Goal: Transaction & Acquisition: Purchase product/service

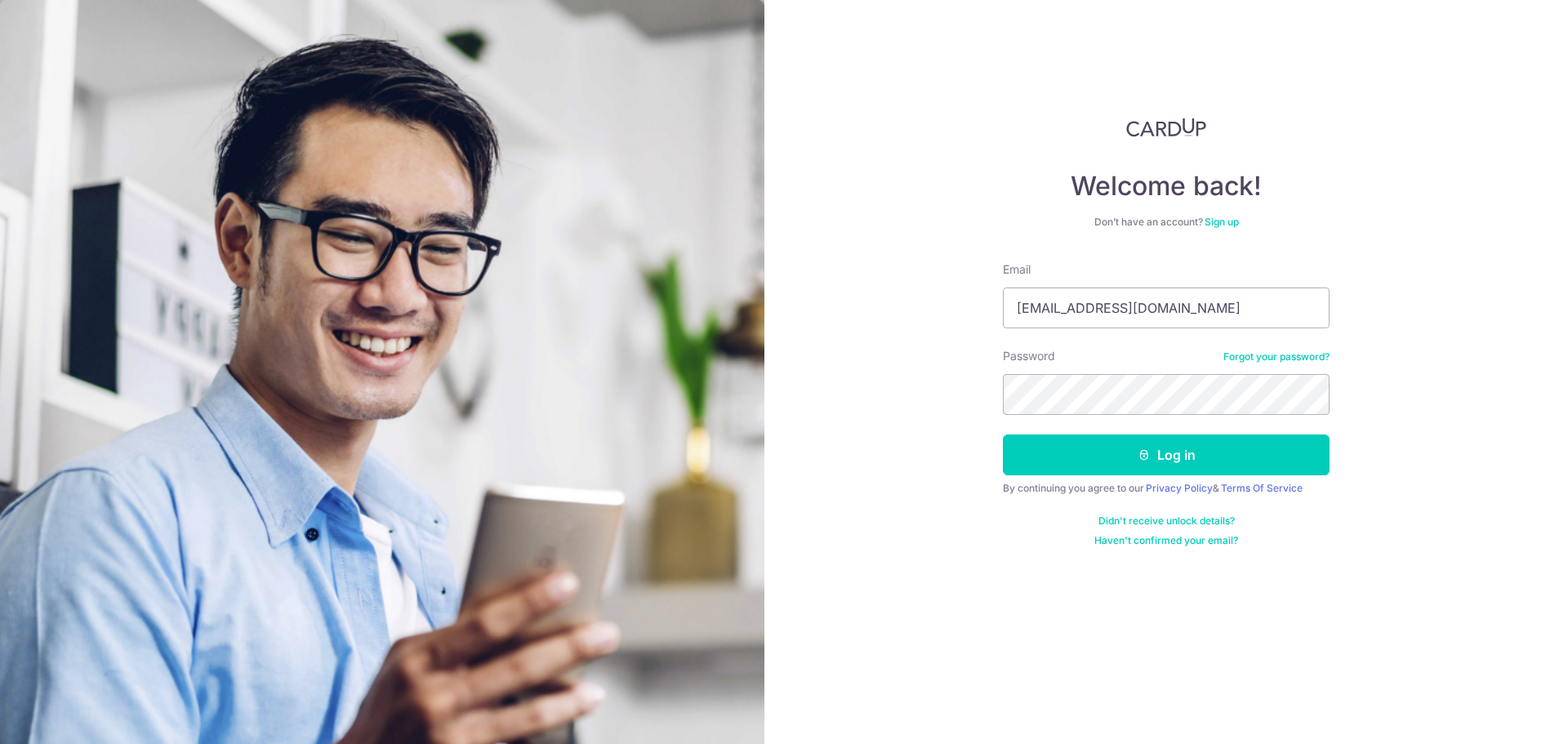
type input "[EMAIL_ADDRESS][DOMAIN_NAME]"
click at [1003, 434] on button "Log in" at bounding box center [1166, 454] width 327 height 40
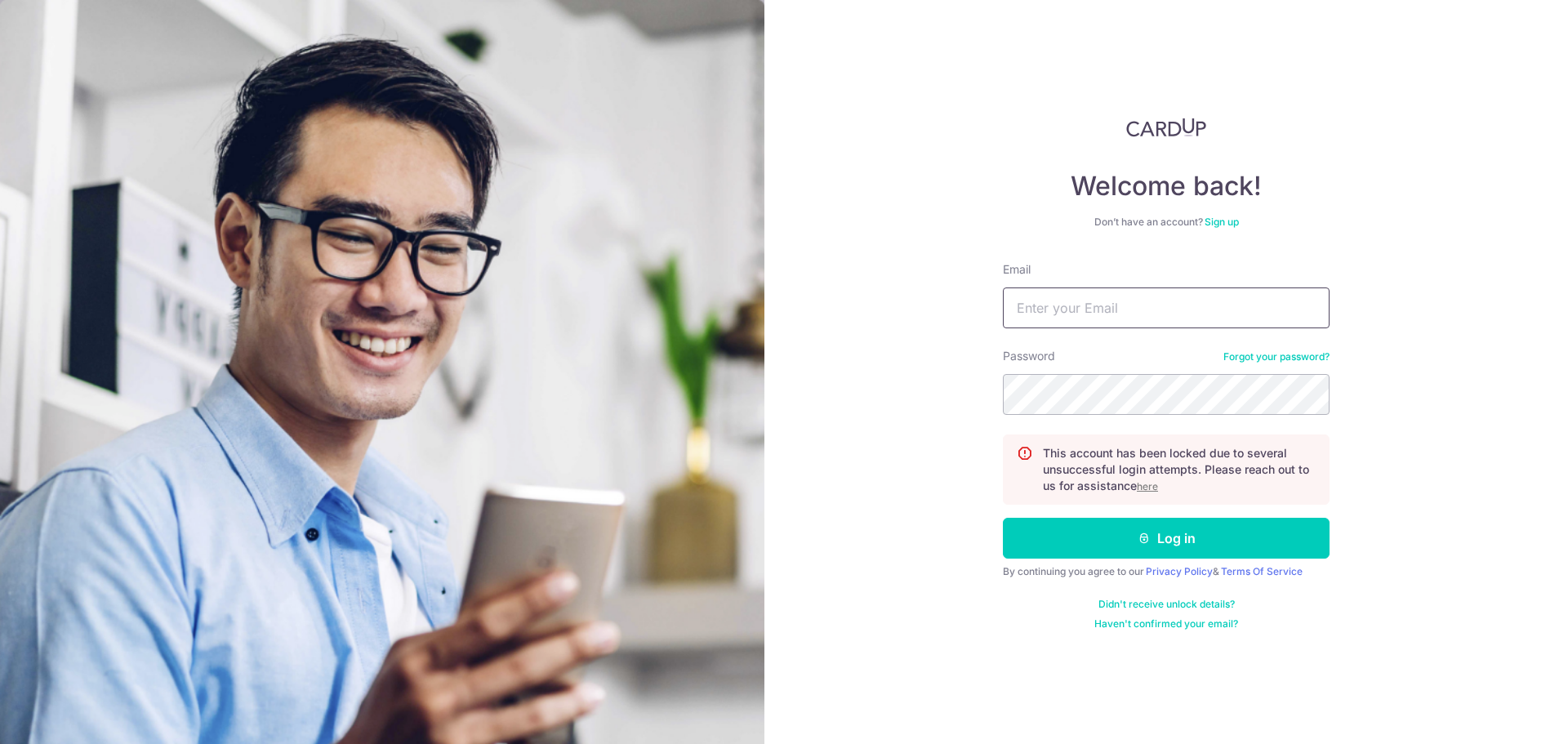
click at [1142, 297] on input "Email" at bounding box center [1166, 307] width 327 height 40
type input "[EMAIL_ADDRESS][DOMAIN_NAME]"
click at [1003, 517] on button "Log in" at bounding box center [1166, 538] width 327 height 40
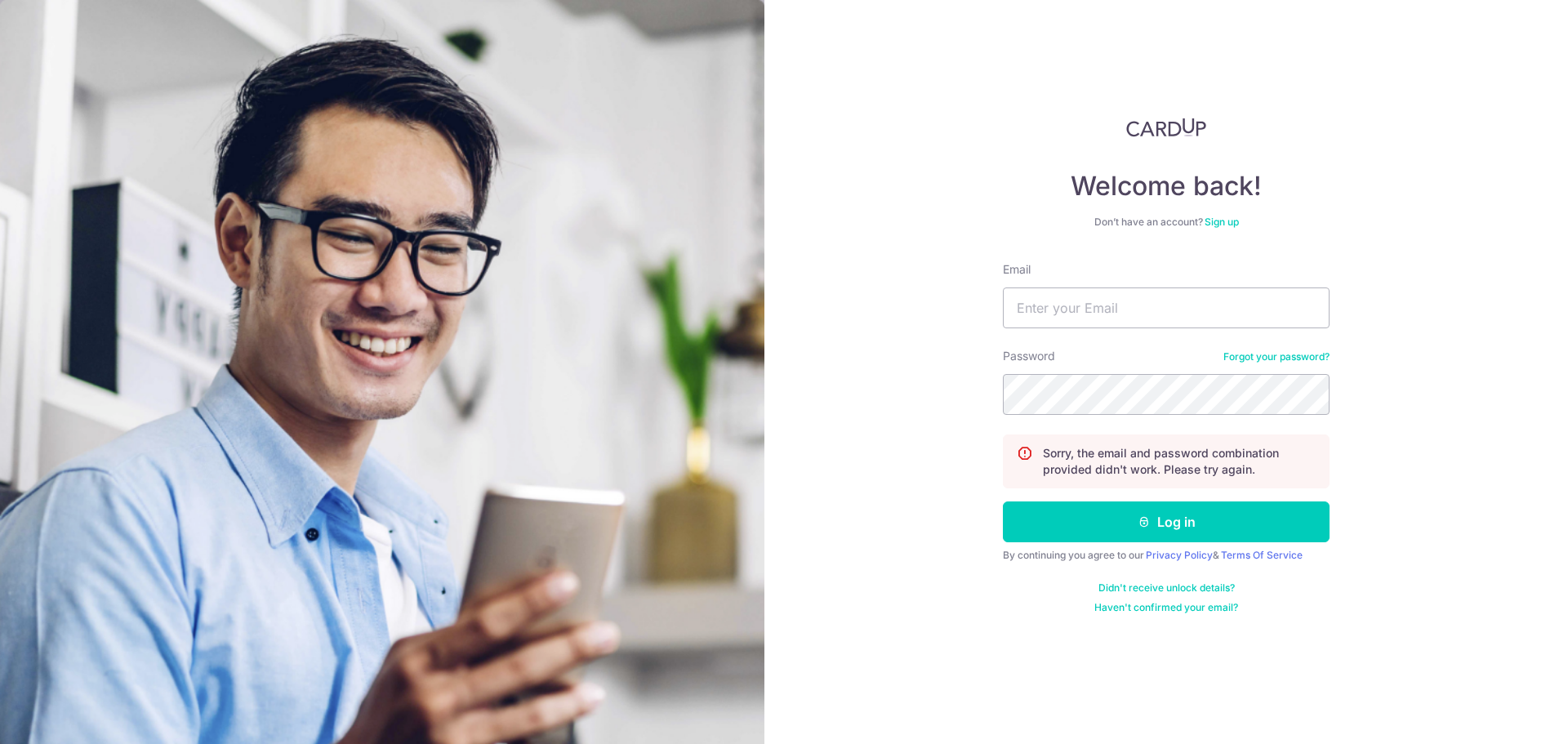
click at [1279, 356] on link "Forgot your password?" at bounding box center [1276, 357] width 106 height 13
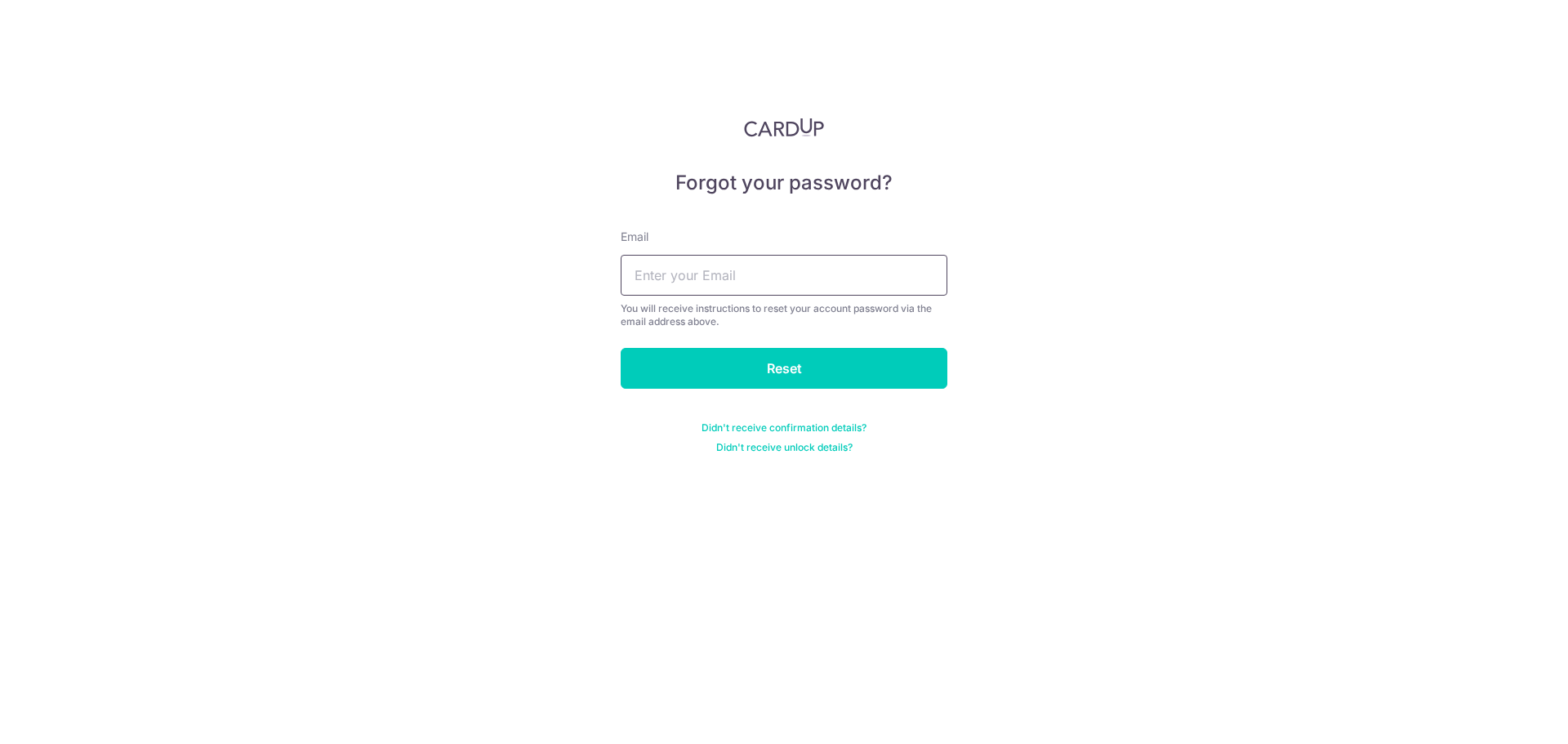
click at [838, 291] on input "text" at bounding box center [784, 275] width 327 height 40
type input "tatorosgecka@gmail.com"
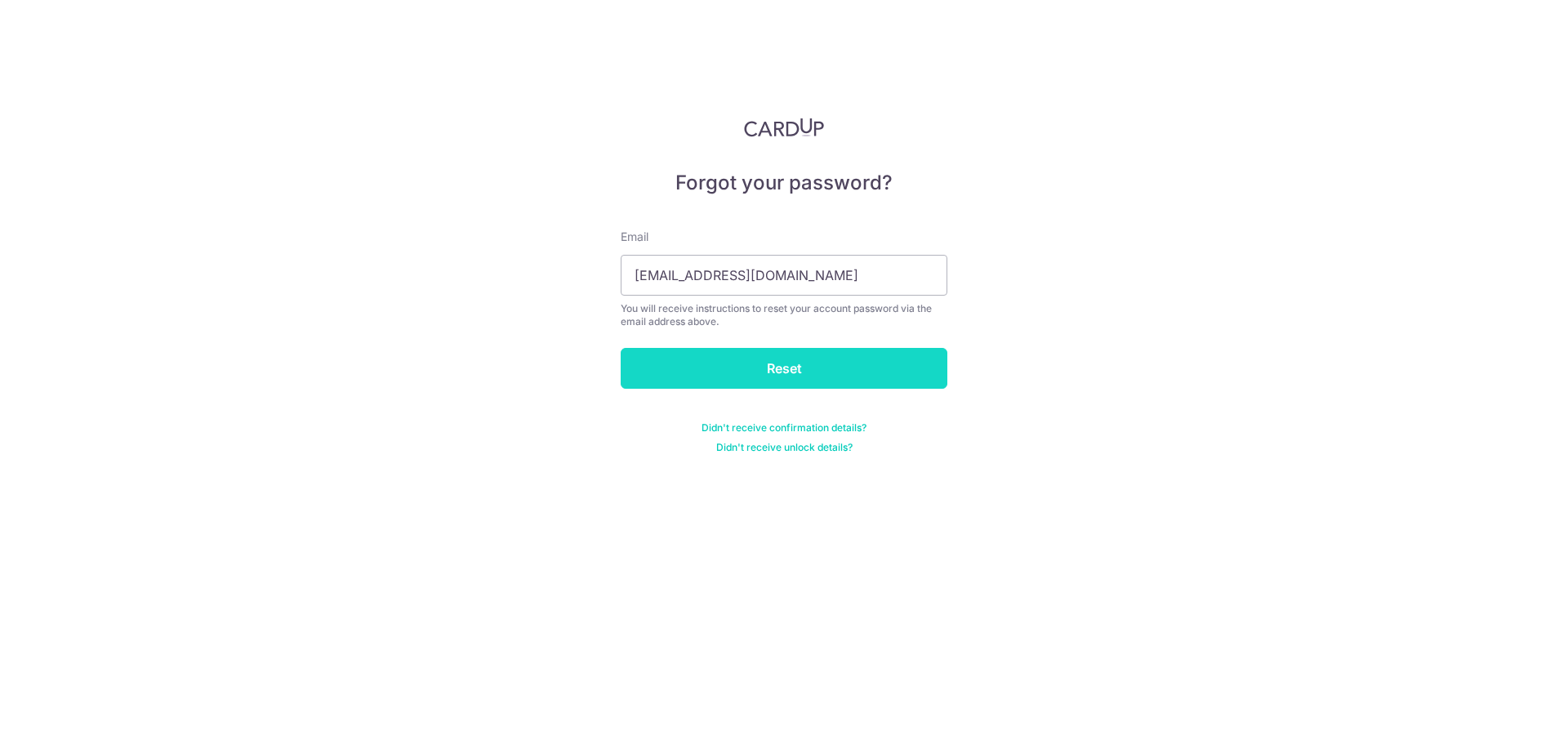
click at [805, 371] on input "Reset" at bounding box center [784, 368] width 327 height 40
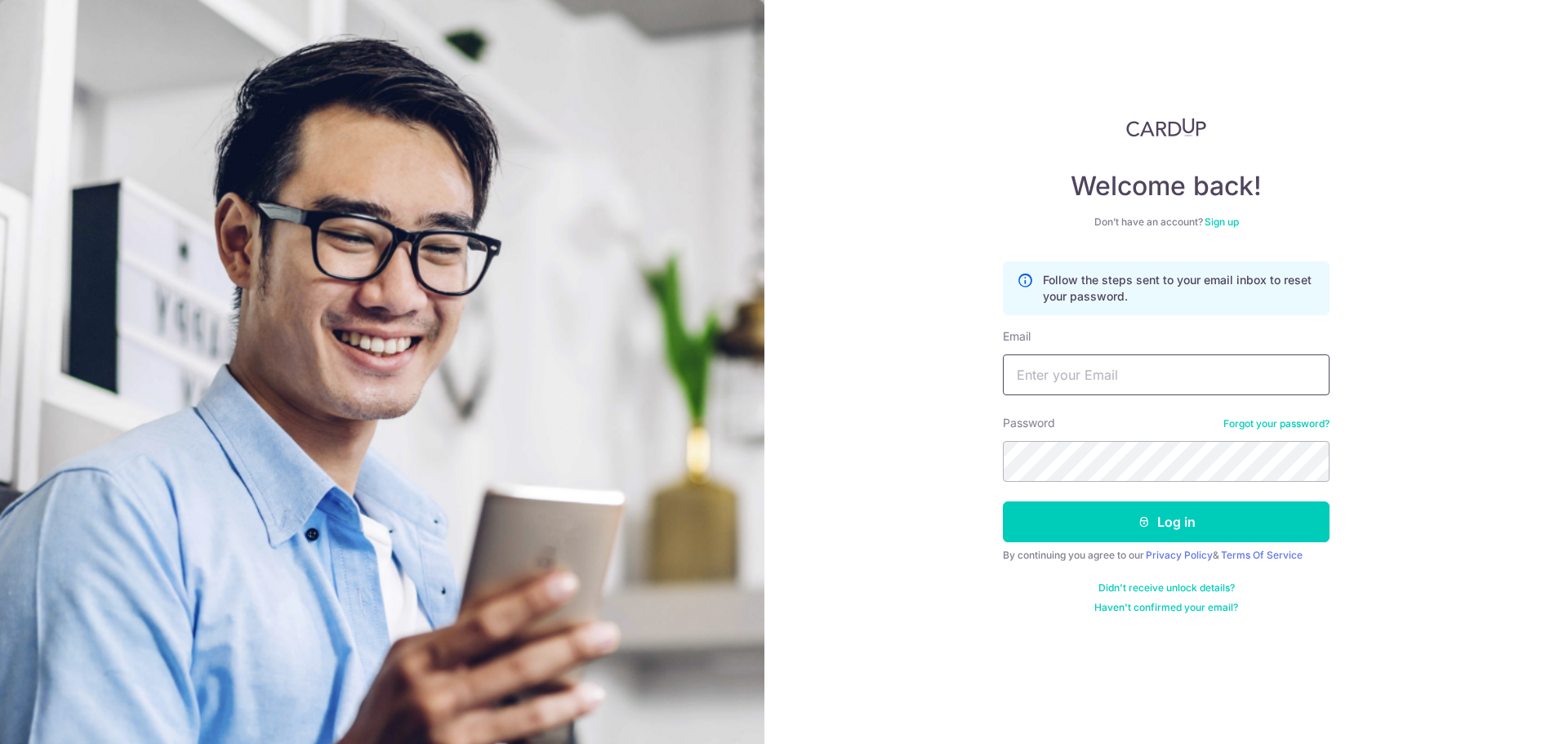
click at [1118, 393] on input "Email" at bounding box center [1166, 374] width 327 height 40
type input "[EMAIL_ADDRESS][DOMAIN_NAME]"
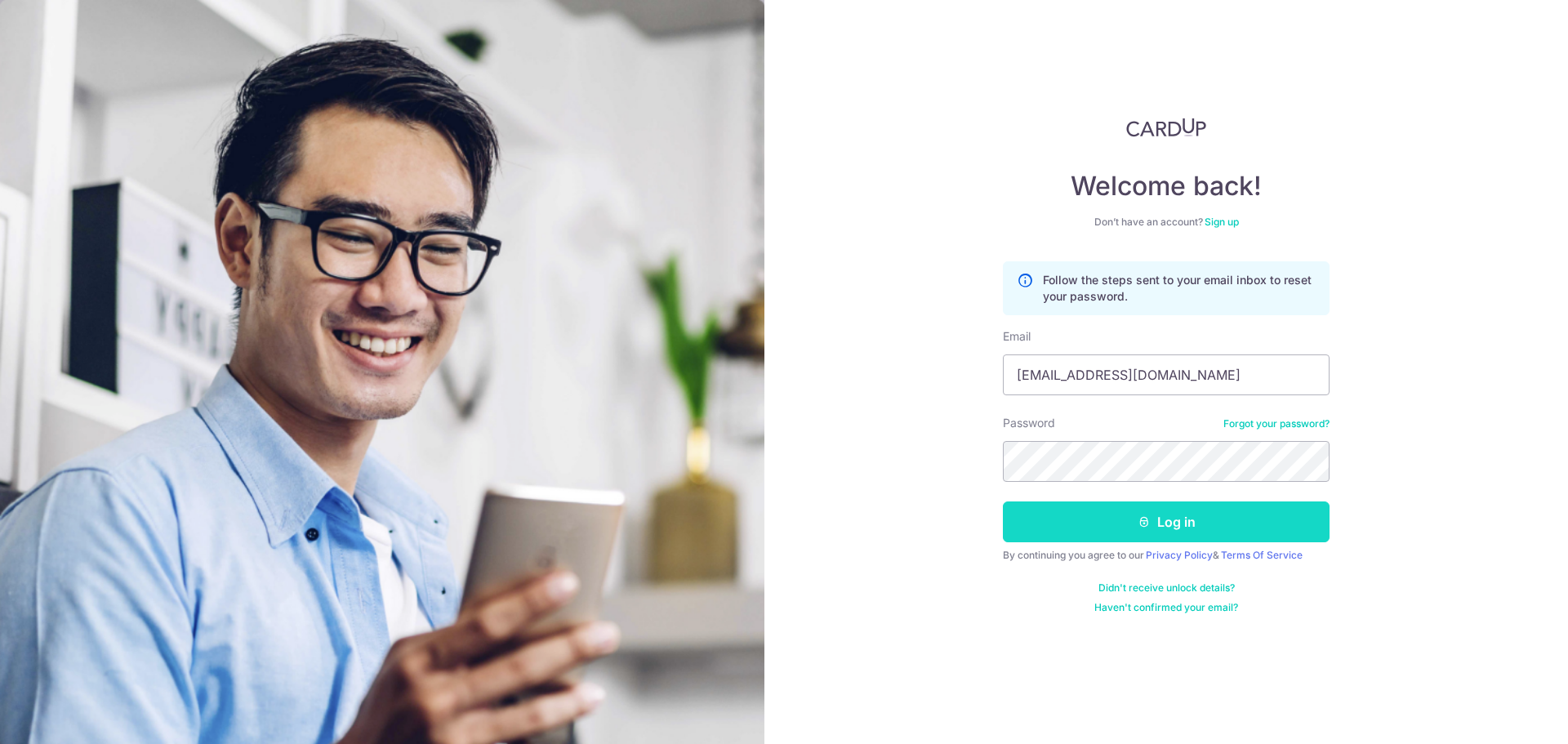
click at [1149, 517] on icon "submit" at bounding box center [1143, 521] width 13 height 13
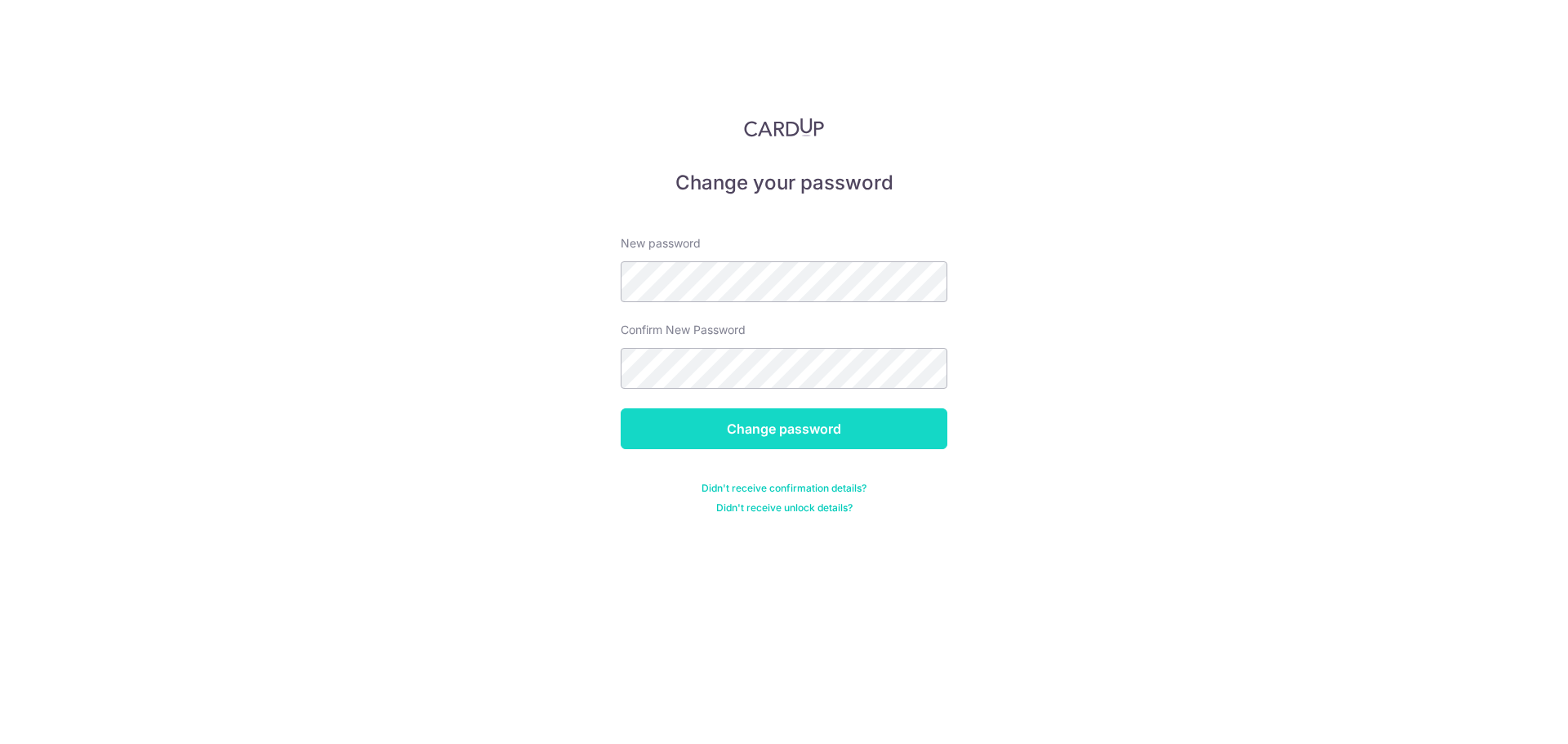
click at [810, 427] on input "Change password" at bounding box center [784, 429] width 327 height 40
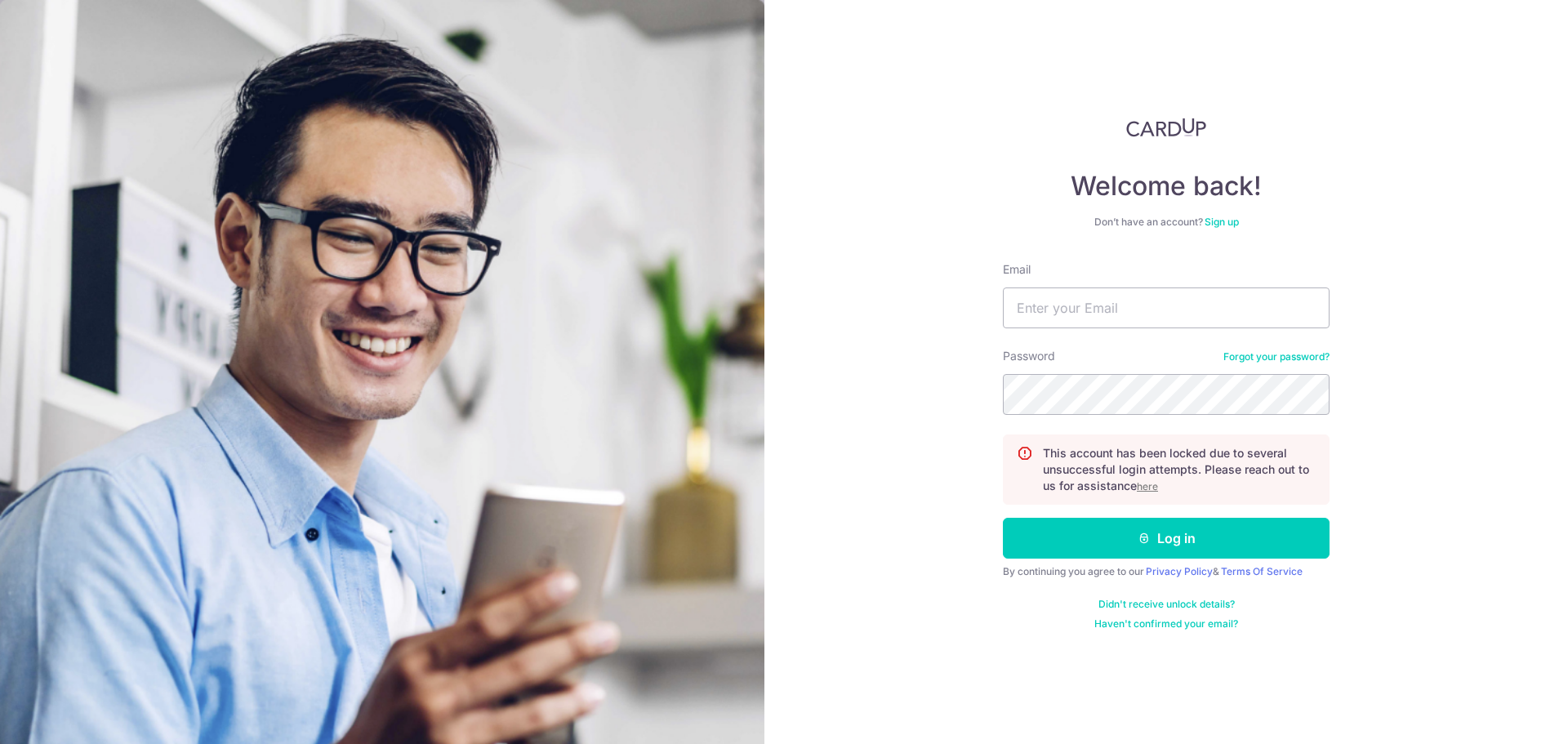
click at [1215, 222] on link "Sign up" at bounding box center [1222, 221] width 34 height 12
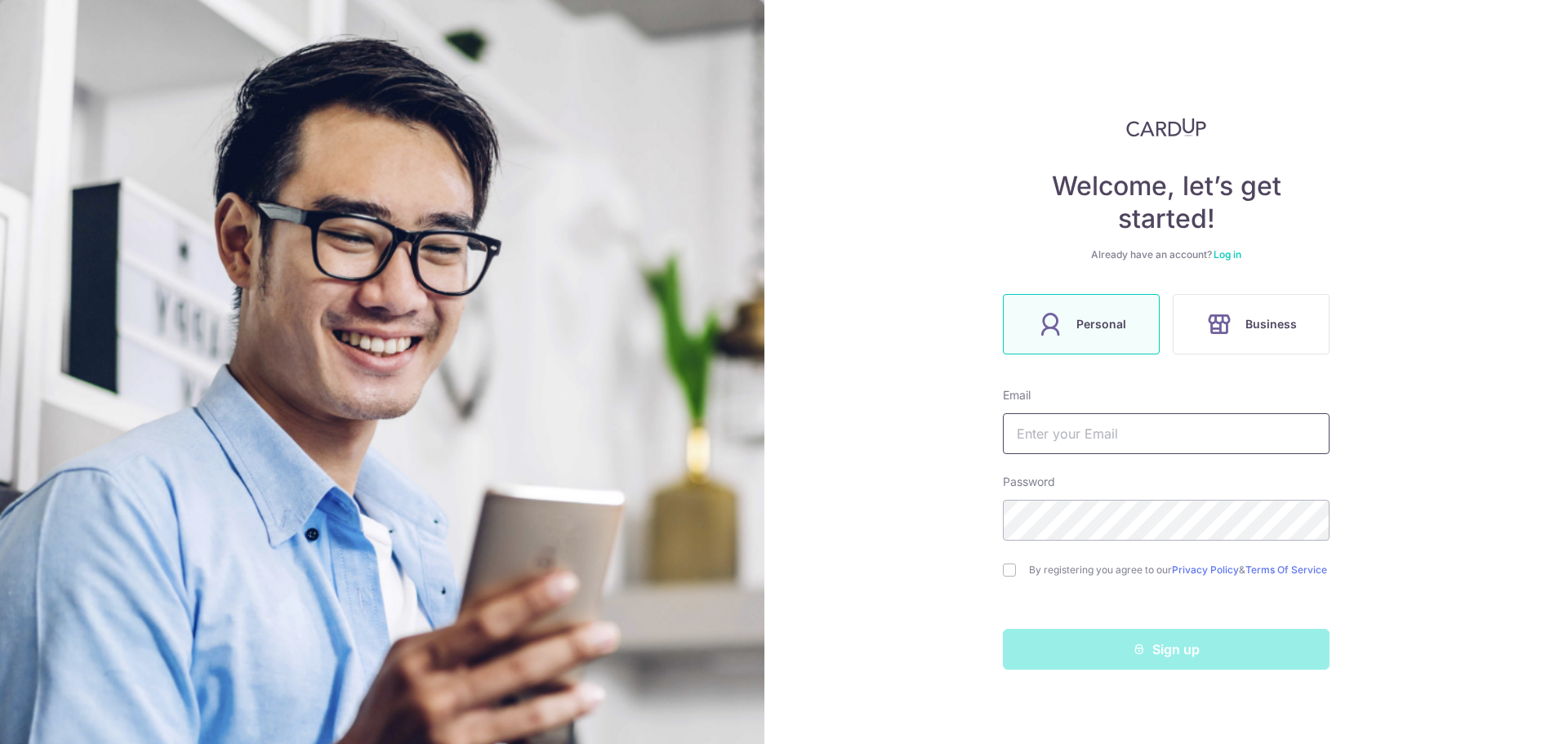
click at [1133, 421] on input "text" at bounding box center [1166, 433] width 327 height 40
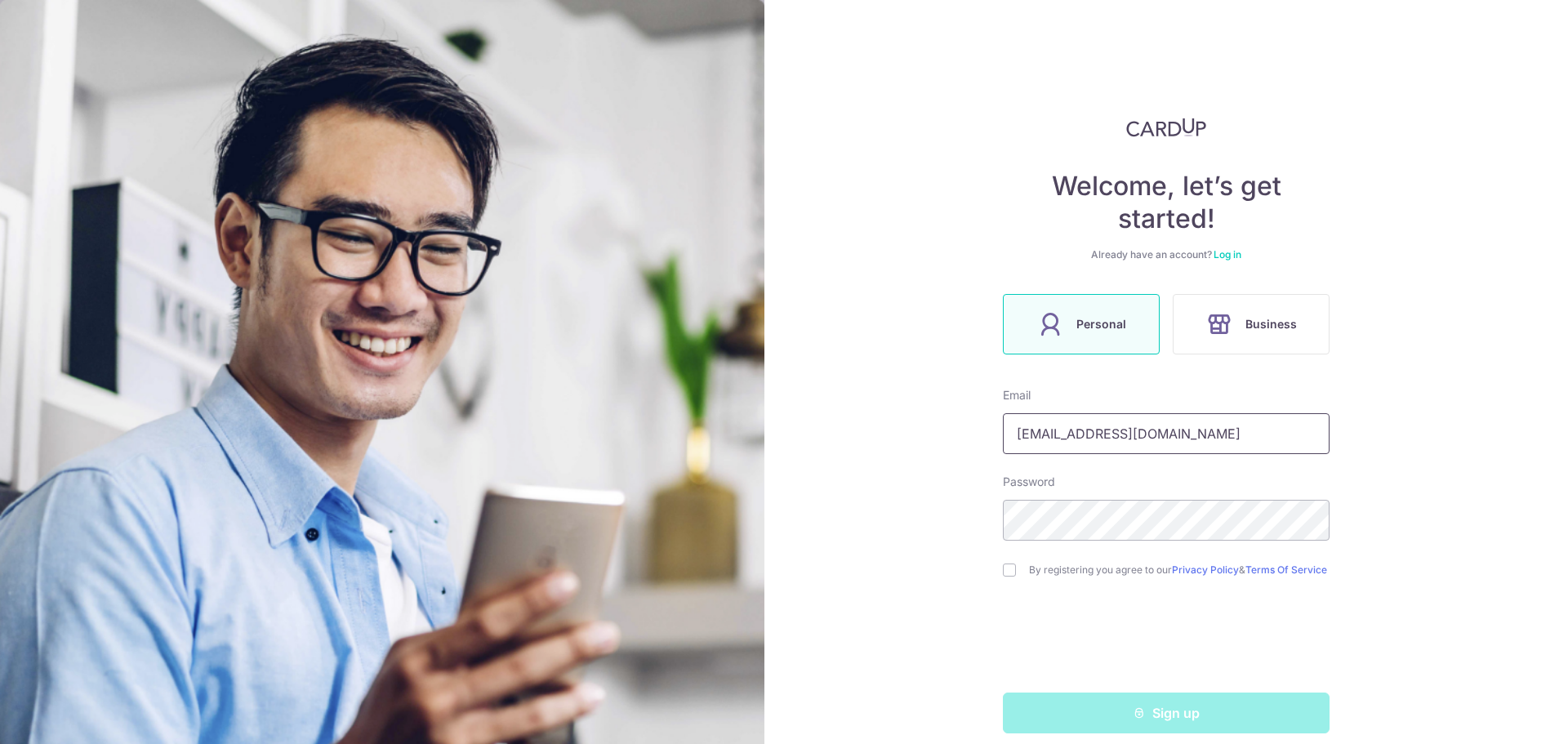
type input "samuelgan55@gmail.com"
click at [1006, 576] on input "checkbox" at bounding box center [1009, 569] width 13 height 13
checkbox input "true"
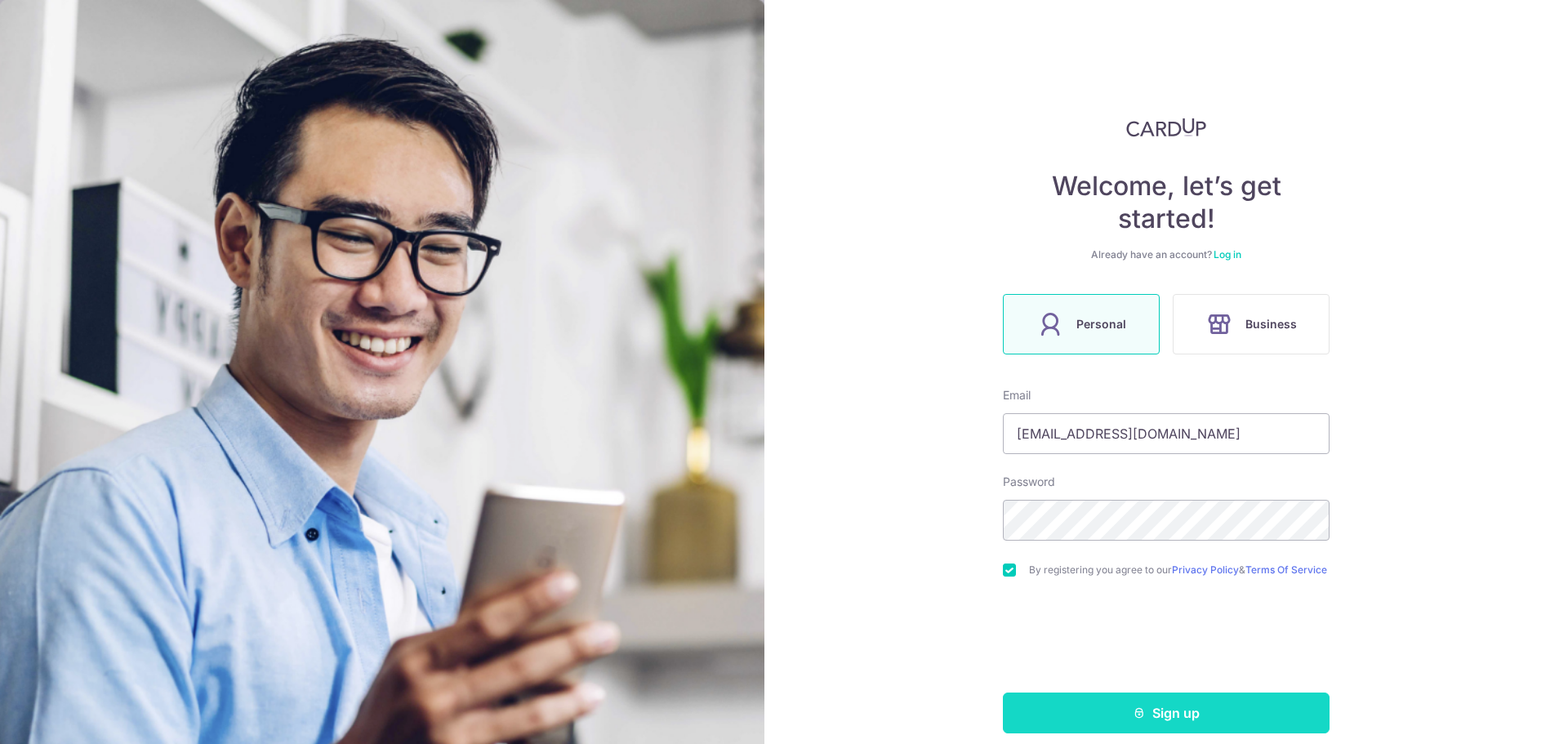
click at [1103, 708] on button "Sign up" at bounding box center [1166, 712] width 327 height 40
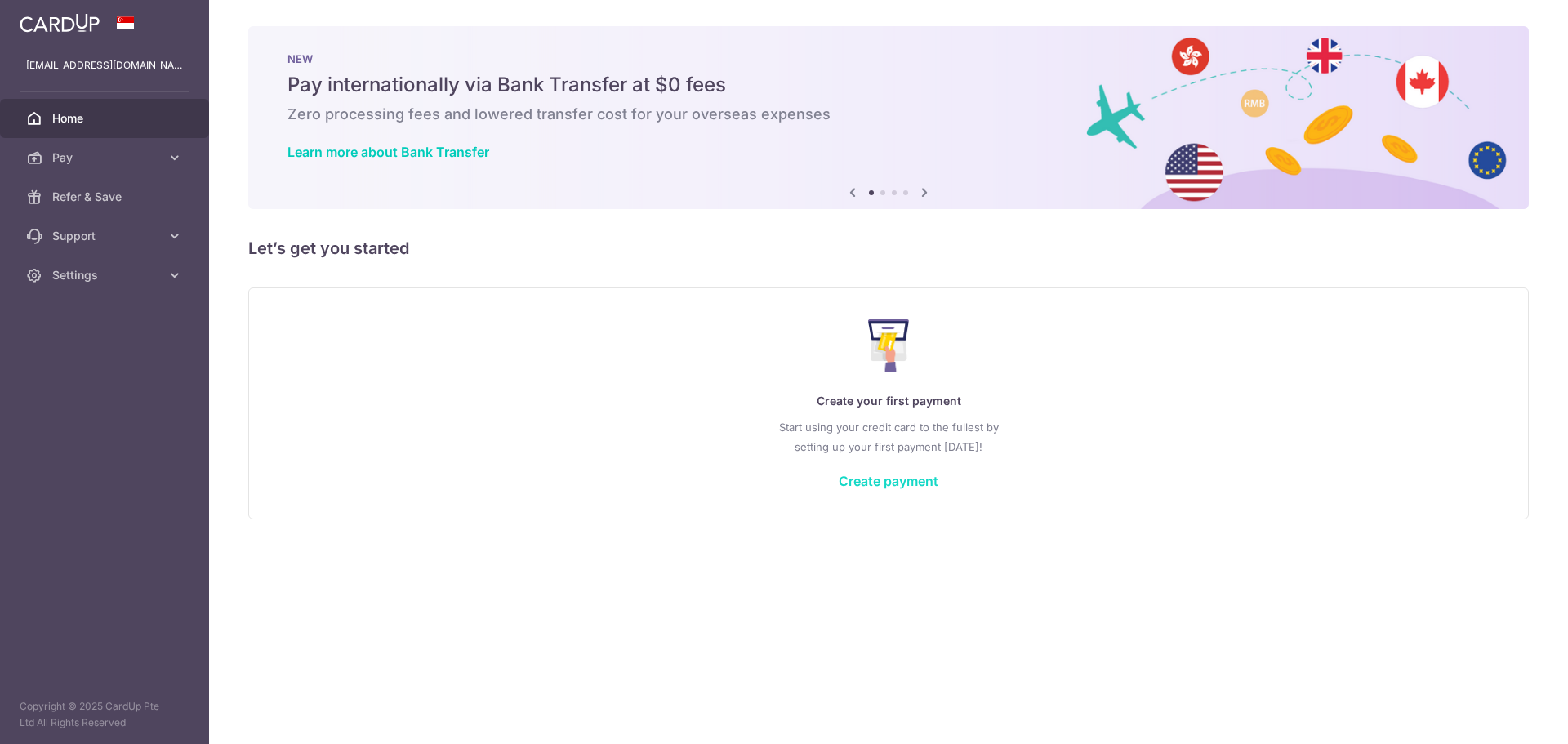
click at [887, 476] on link "Create payment" at bounding box center [888, 480] width 99 height 17
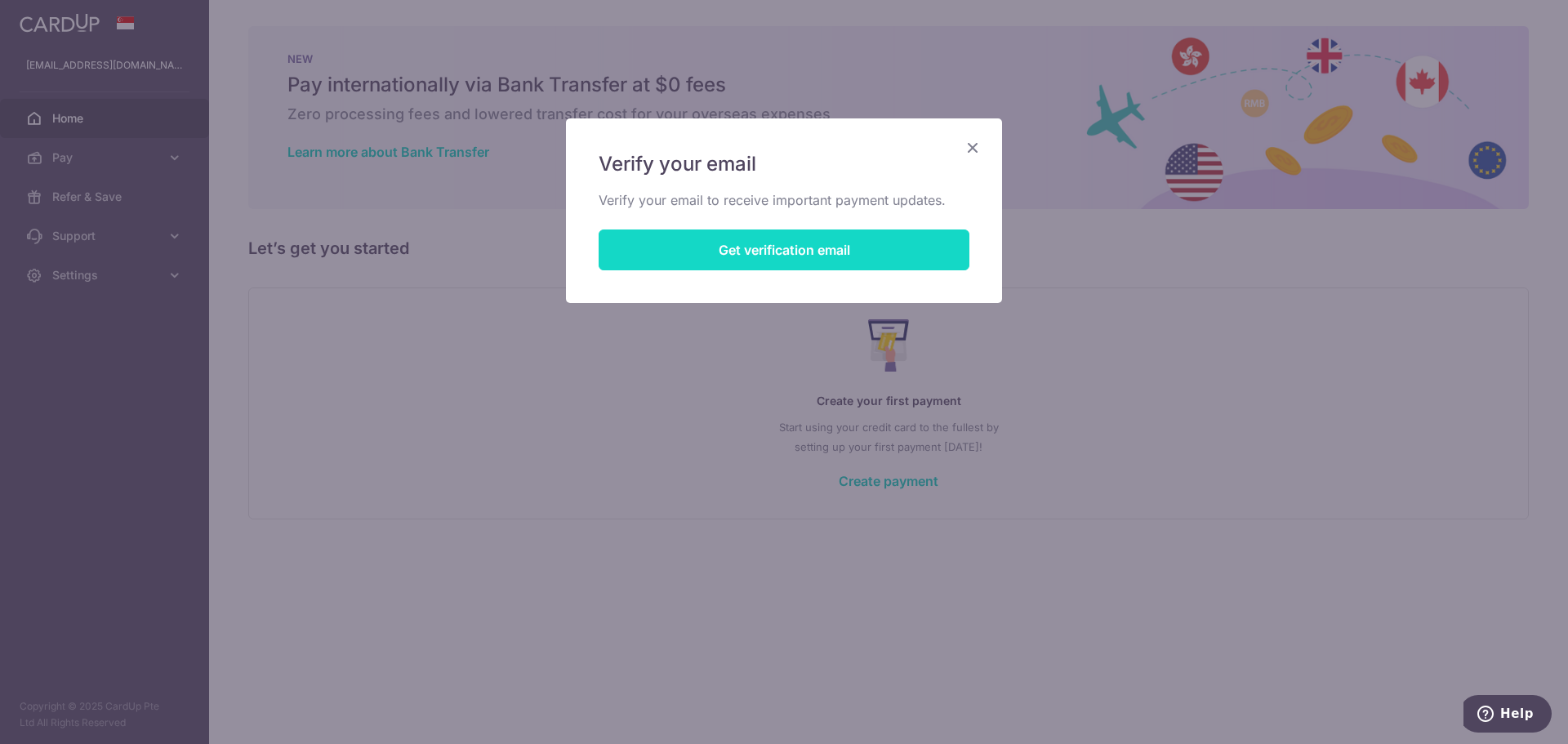
click at [817, 244] on button "Get verification email" at bounding box center [784, 249] width 371 height 40
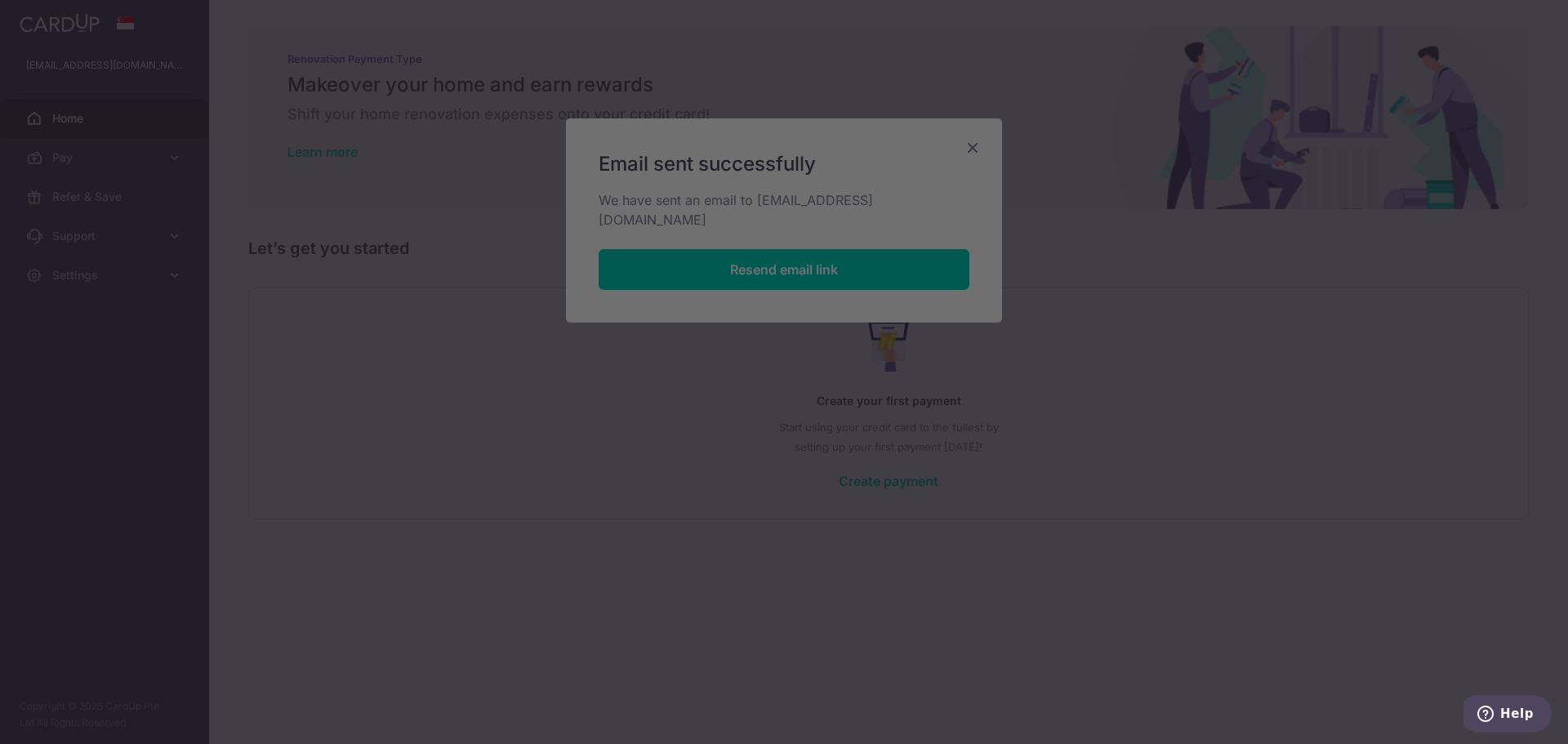
click at [1122, 245] on div at bounding box center [792, 375] width 1584 height 751
click at [970, 143] on div at bounding box center [792, 375] width 1584 height 751
click at [989, 491] on div at bounding box center [792, 375] width 1584 height 751
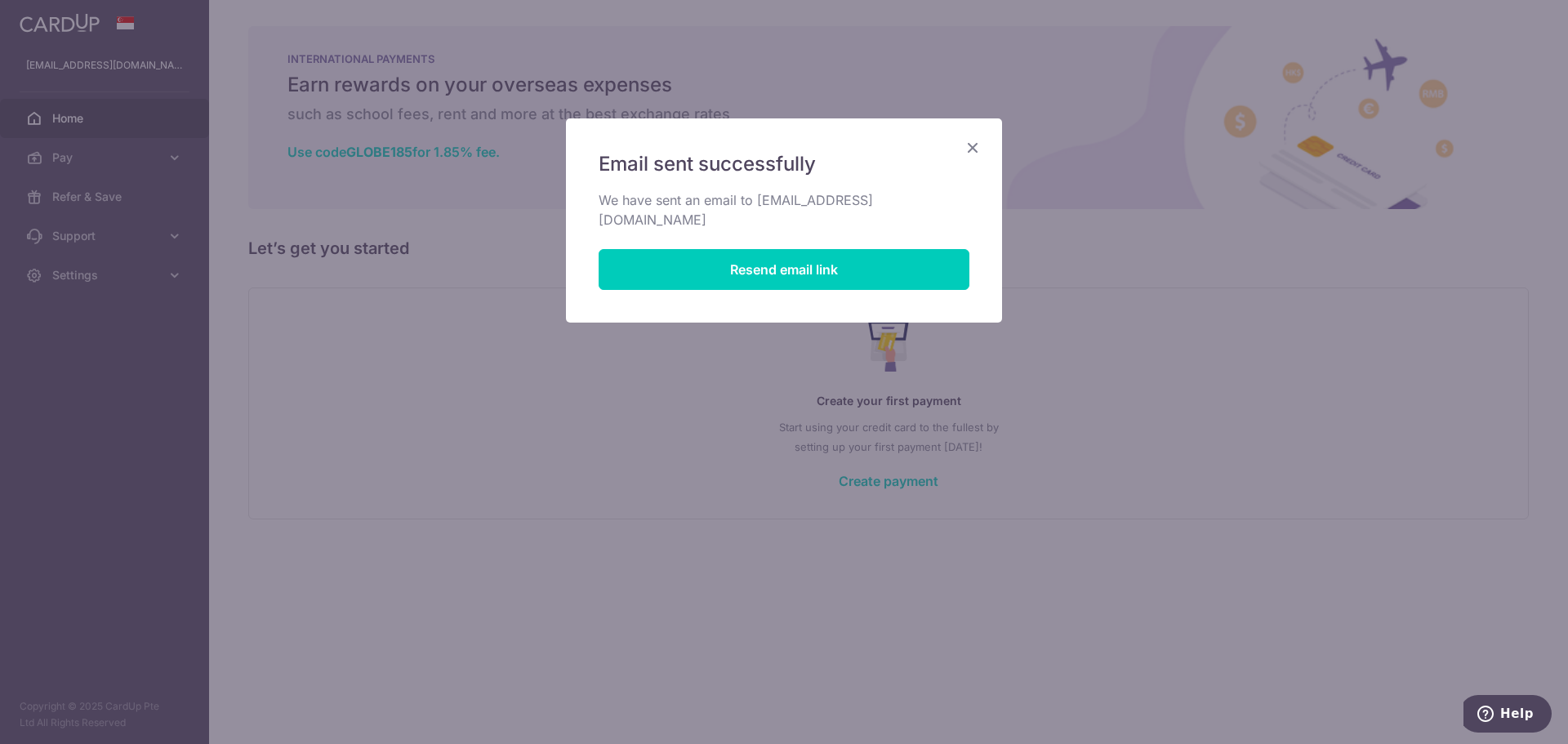
click at [974, 146] on icon "Close" at bounding box center [973, 147] width 19 height 20
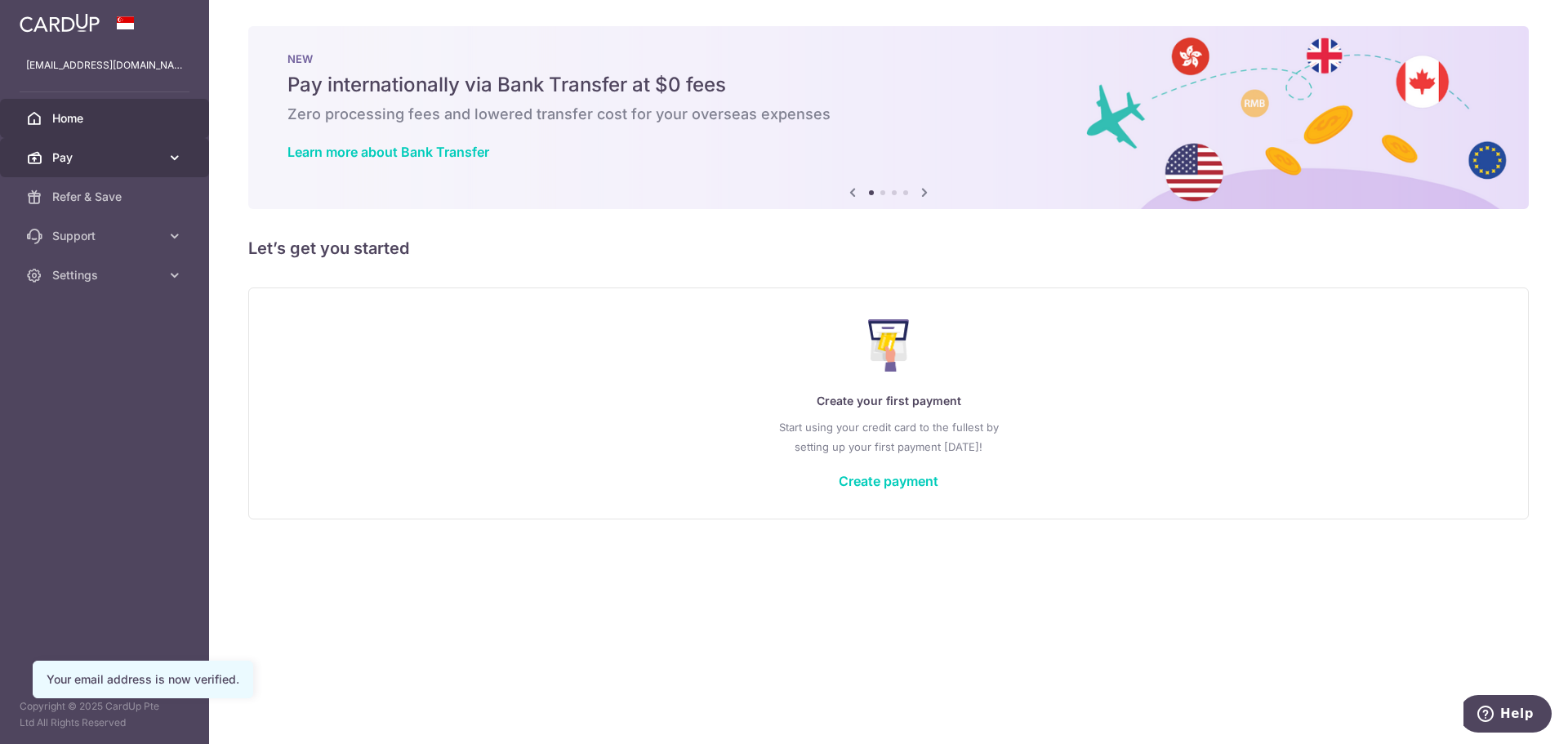
click at [149, 153] on body "samuelgan55@gmail.com Home Pay Payments Recipients Cards Refer & Save Support F…" at bounding box center [784, 372] width 1568 height 744
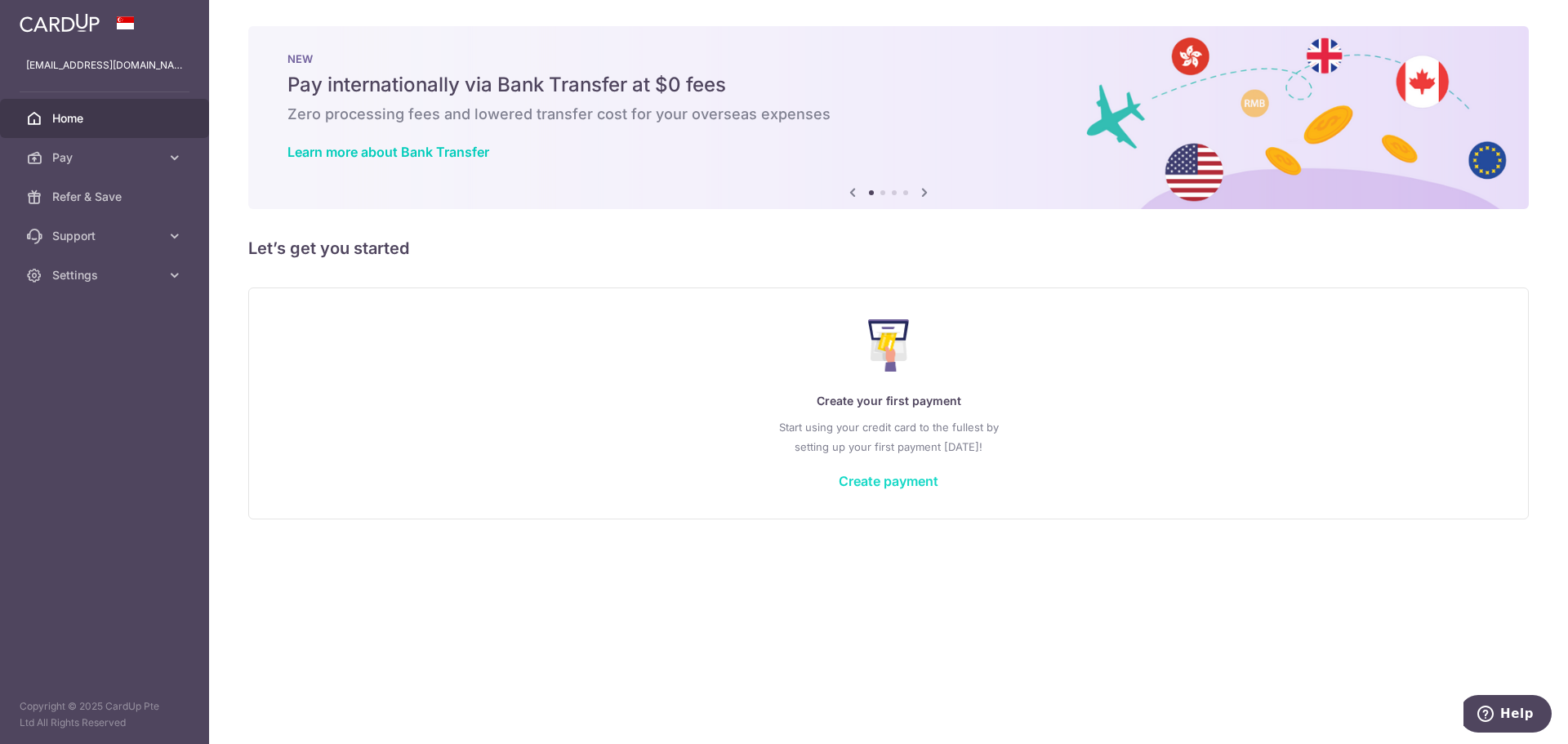
click at [902, 484] on link "Create payment" at bounding box center [888, 480] width 99 height 17
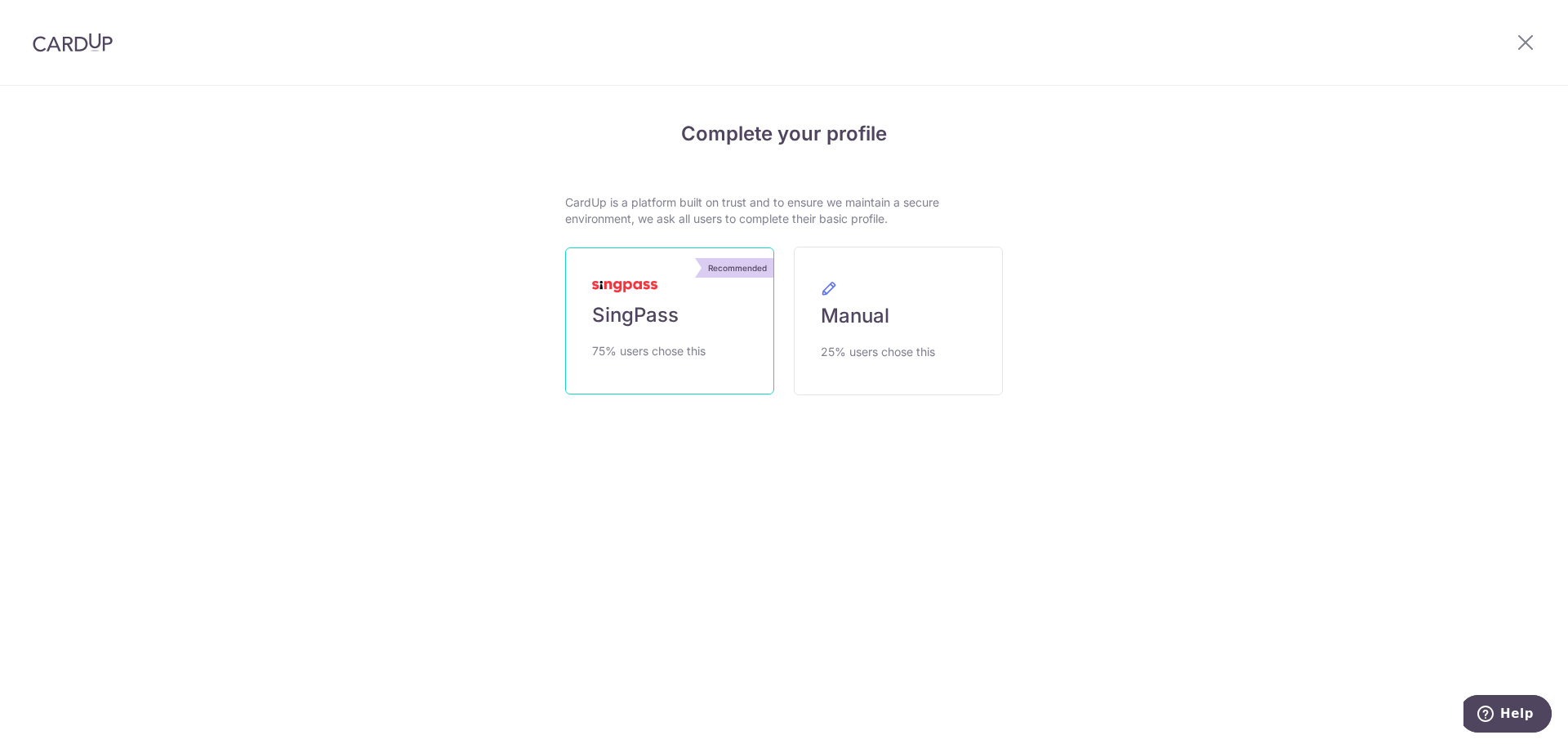
click at [693, 364] on link "Recommended SingPass 75% users chose this" at bounding box center [670, 321] width 209 height 147
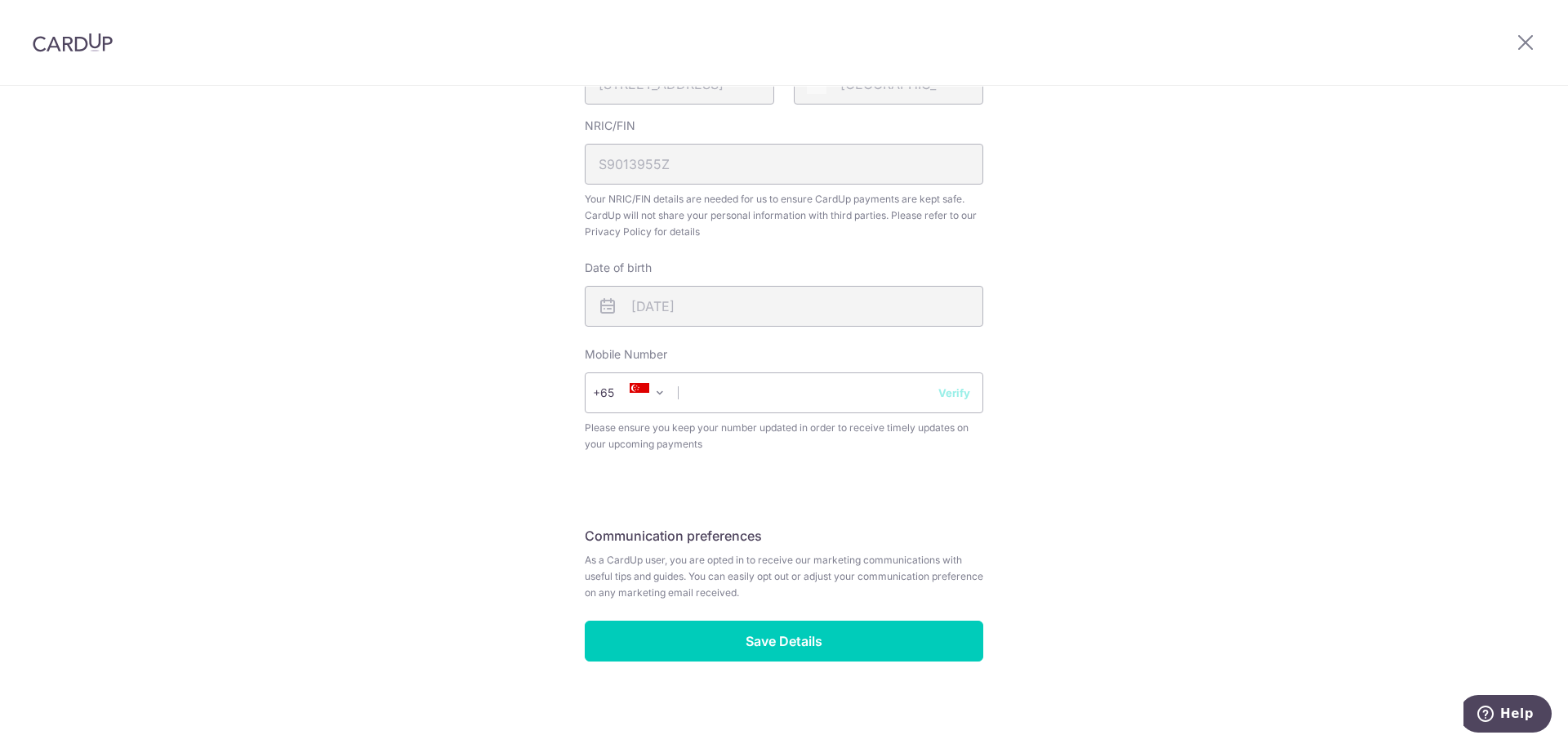
scroll to position [466, 0]
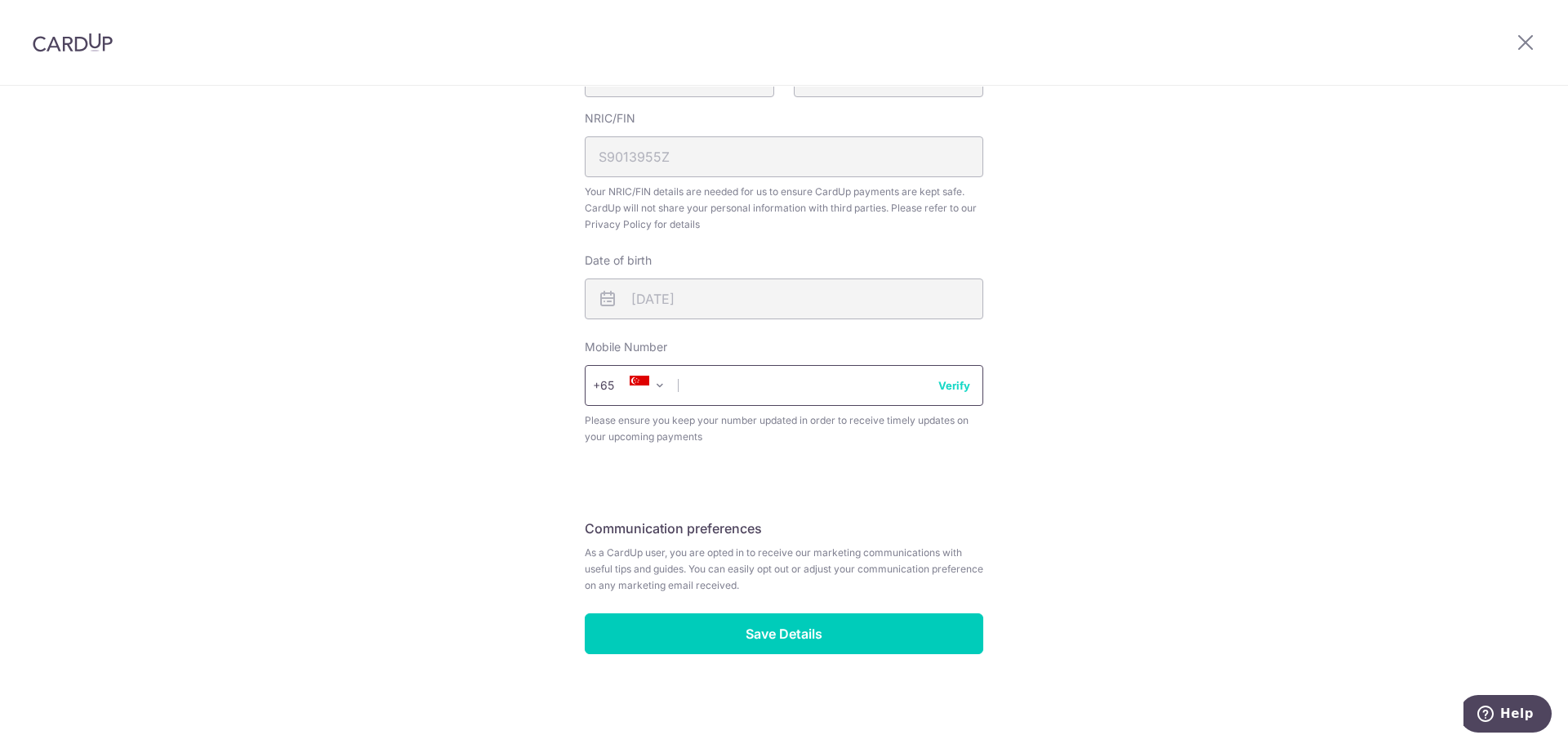
click at [880, 375] on input "text" at bounding box center [783, 385] width 398 height 40
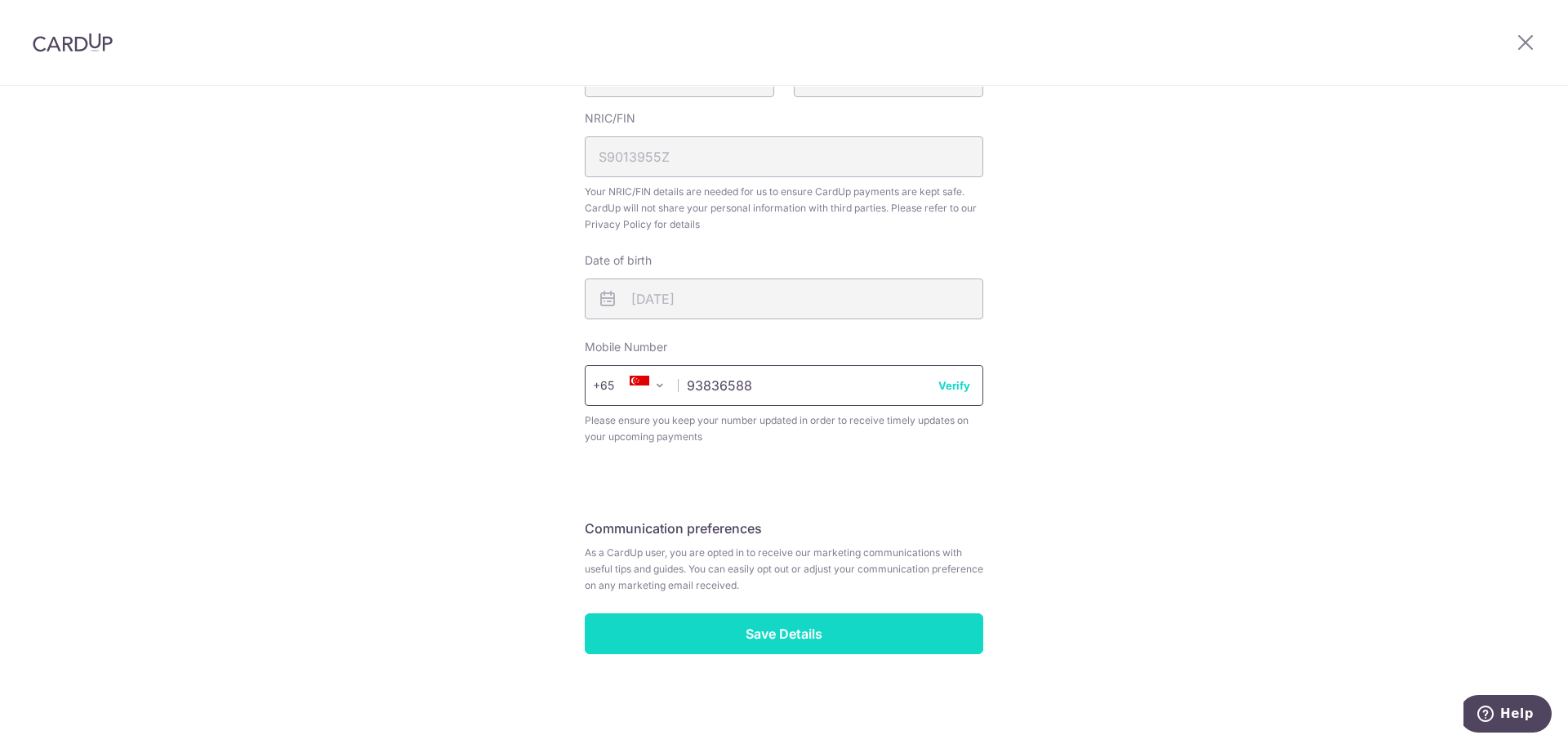
type input "93836588"
click at [803, 639] on input "Save Details" at bounding box center [783, 633] width 398 height 40
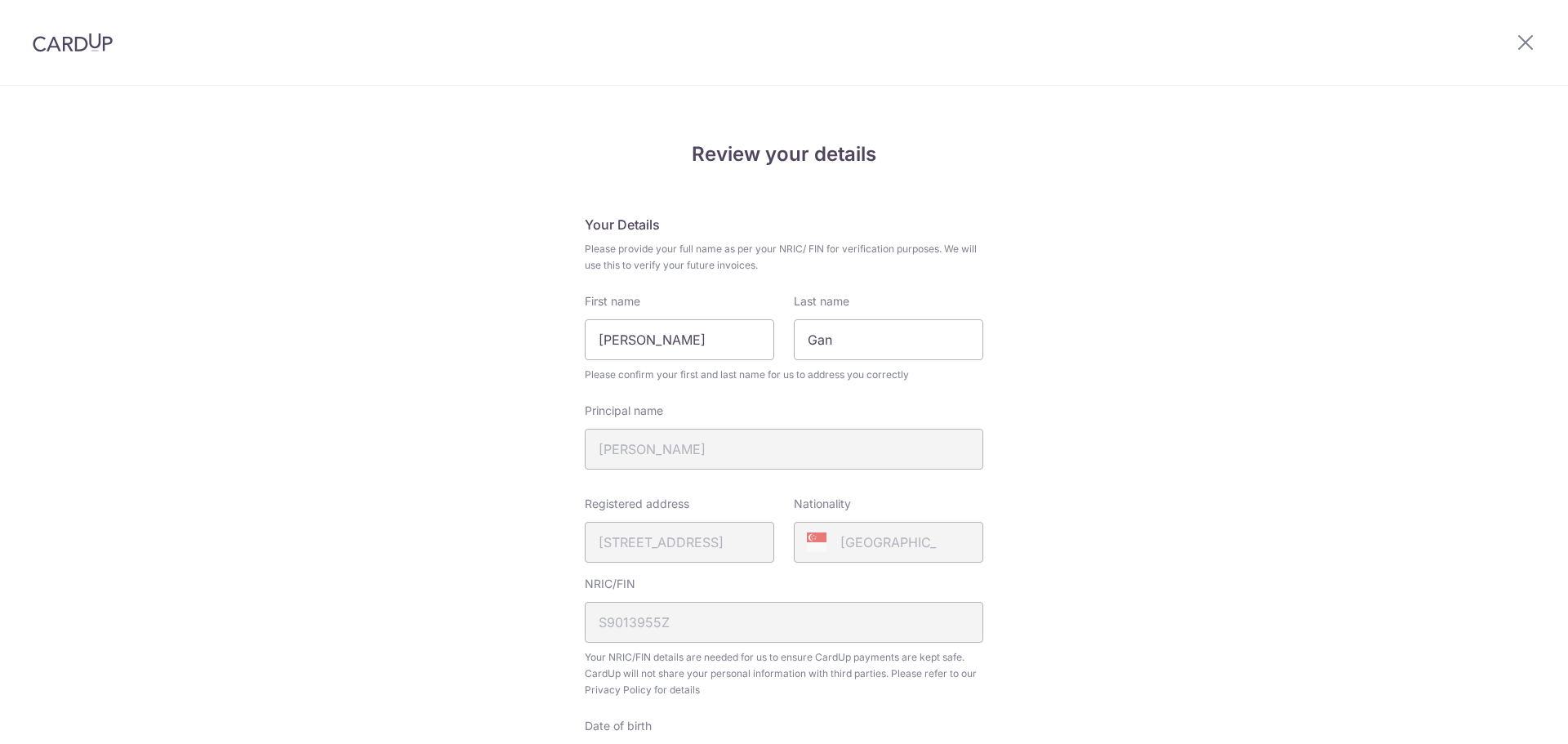
scroll to position [488, 0]
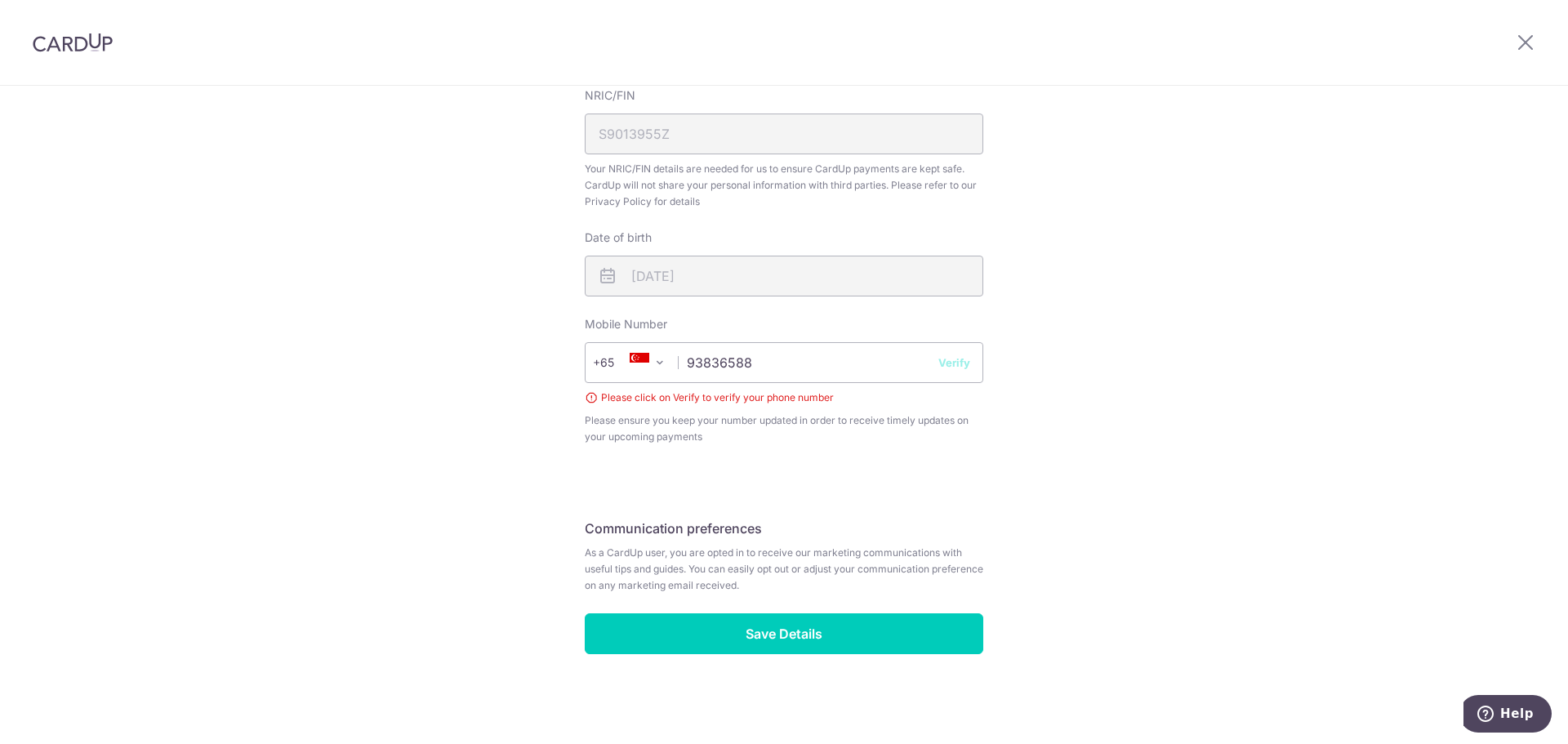
click at [960, 362] on button "Verify" at bounding box center [955, 362] width 32 height 17
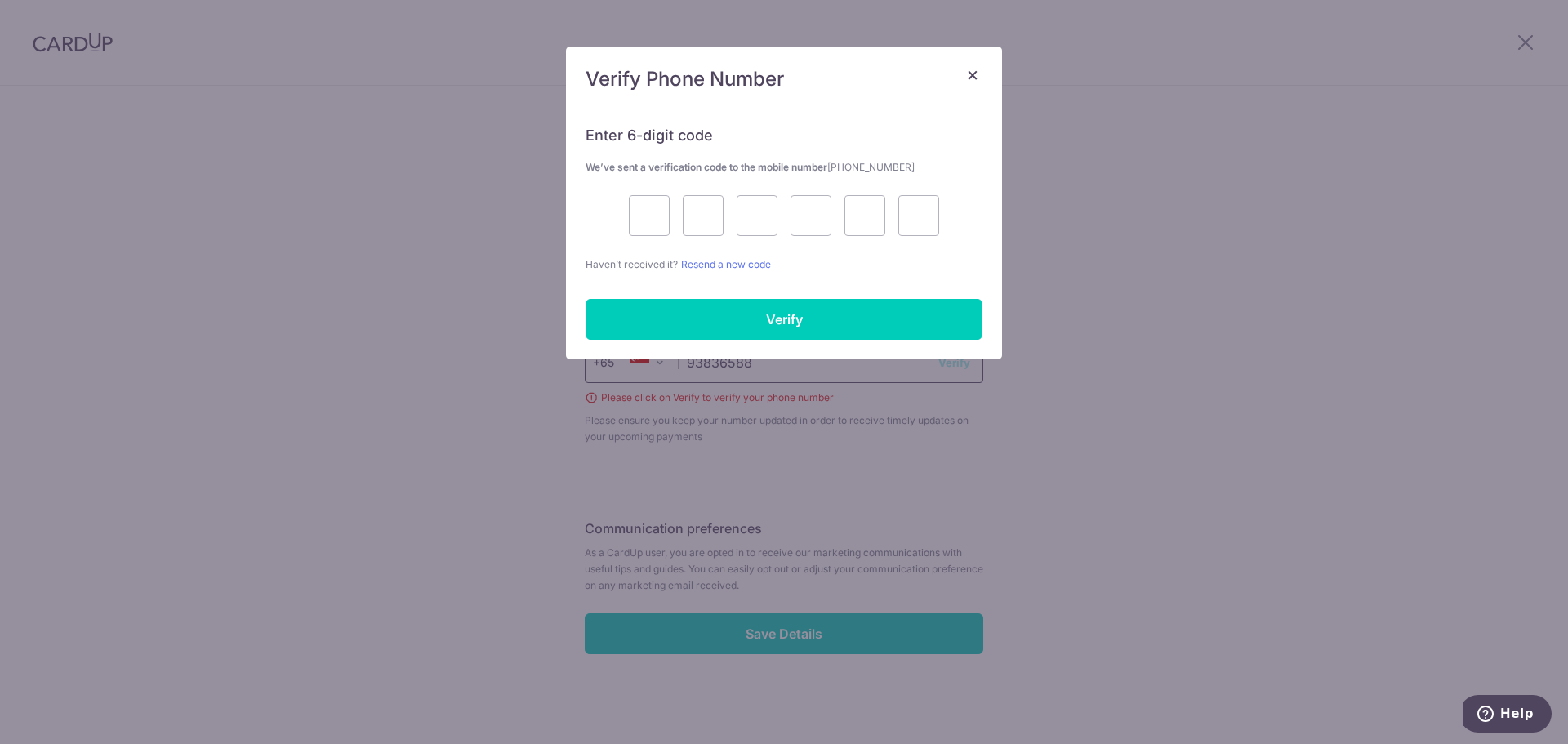
drag, startPoint x: 960, startPoint y: 362, endPoint x: 813, endPoint y: 355, distance: 147.2
click at [813, 355] on div "+376 +971 +93 +1268 +1264 +355 +374 +244 +0 +54 +1684 +43 +61 +297 +358 +994 +3…" at bounding box center [783, 362] width 398 height 40
click at [654, 210] on input "text" at bounding box center [650, 215] width 40 height 40
type input "9"
type input "2"
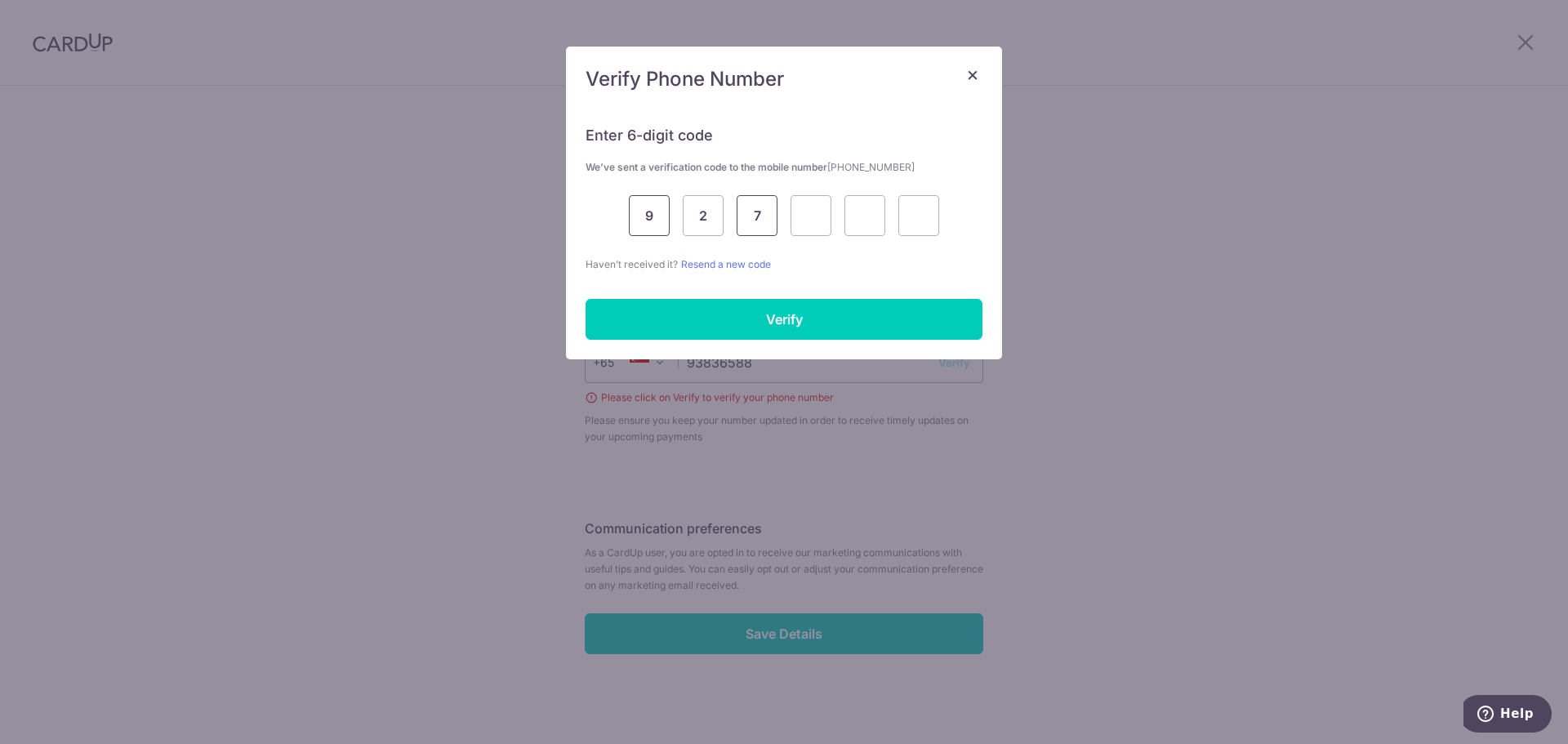
type input "7"
type input "5"
type input "6"
type input "4"
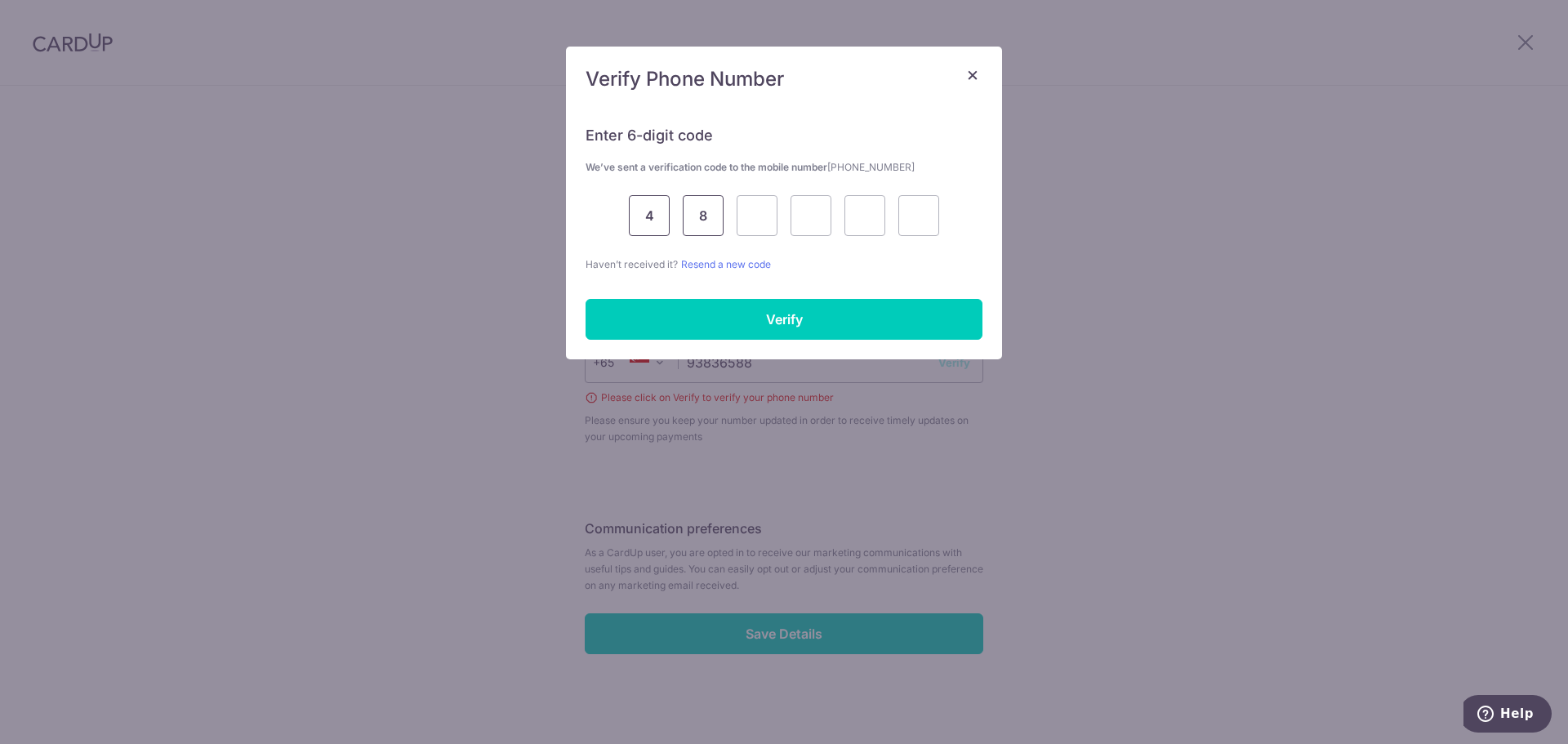
type input "8"
type input "4"
type input "7"
type input "2"
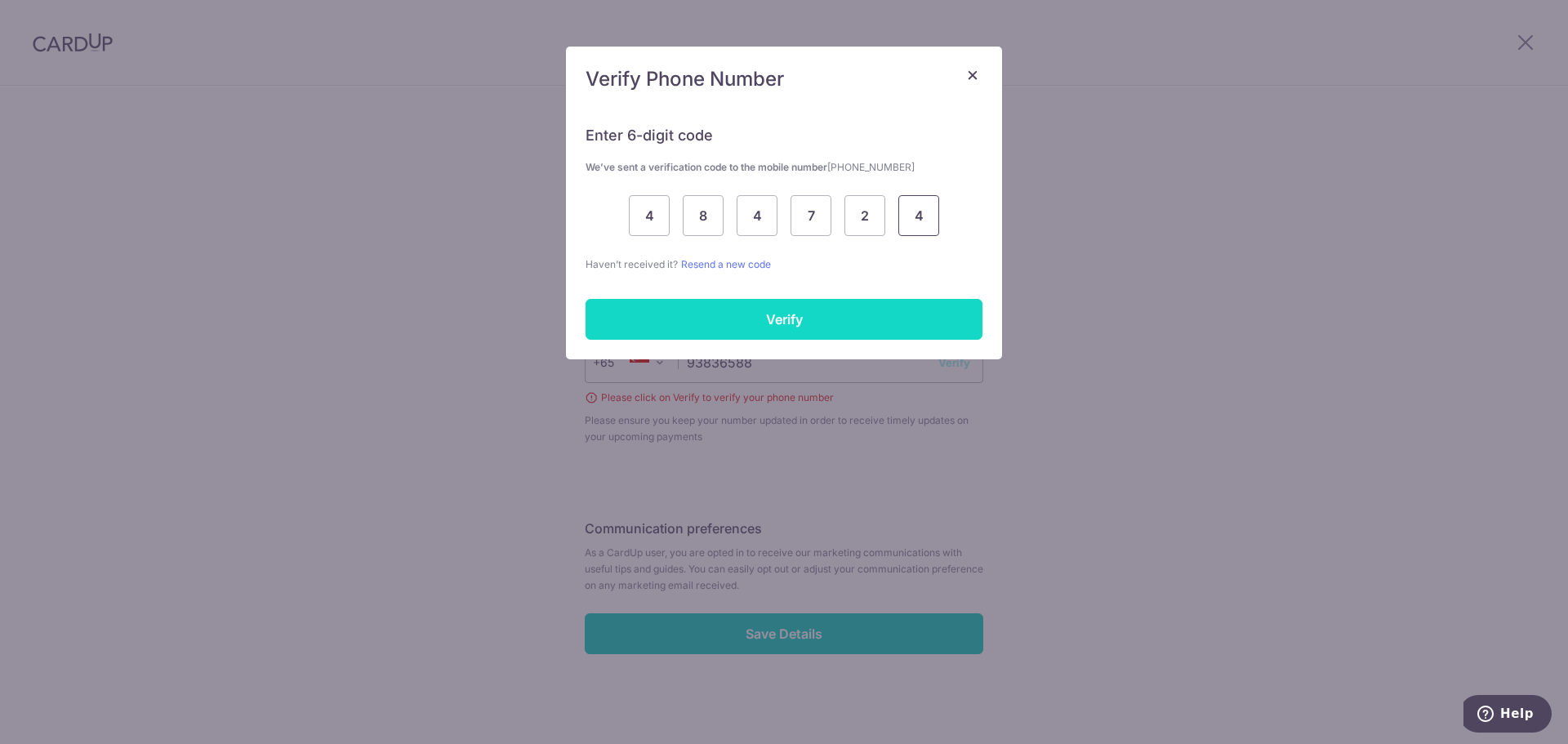
type input "4"
click at [769, 325] on input "Verify" at bounding box center [784, 319] width 397 height 40
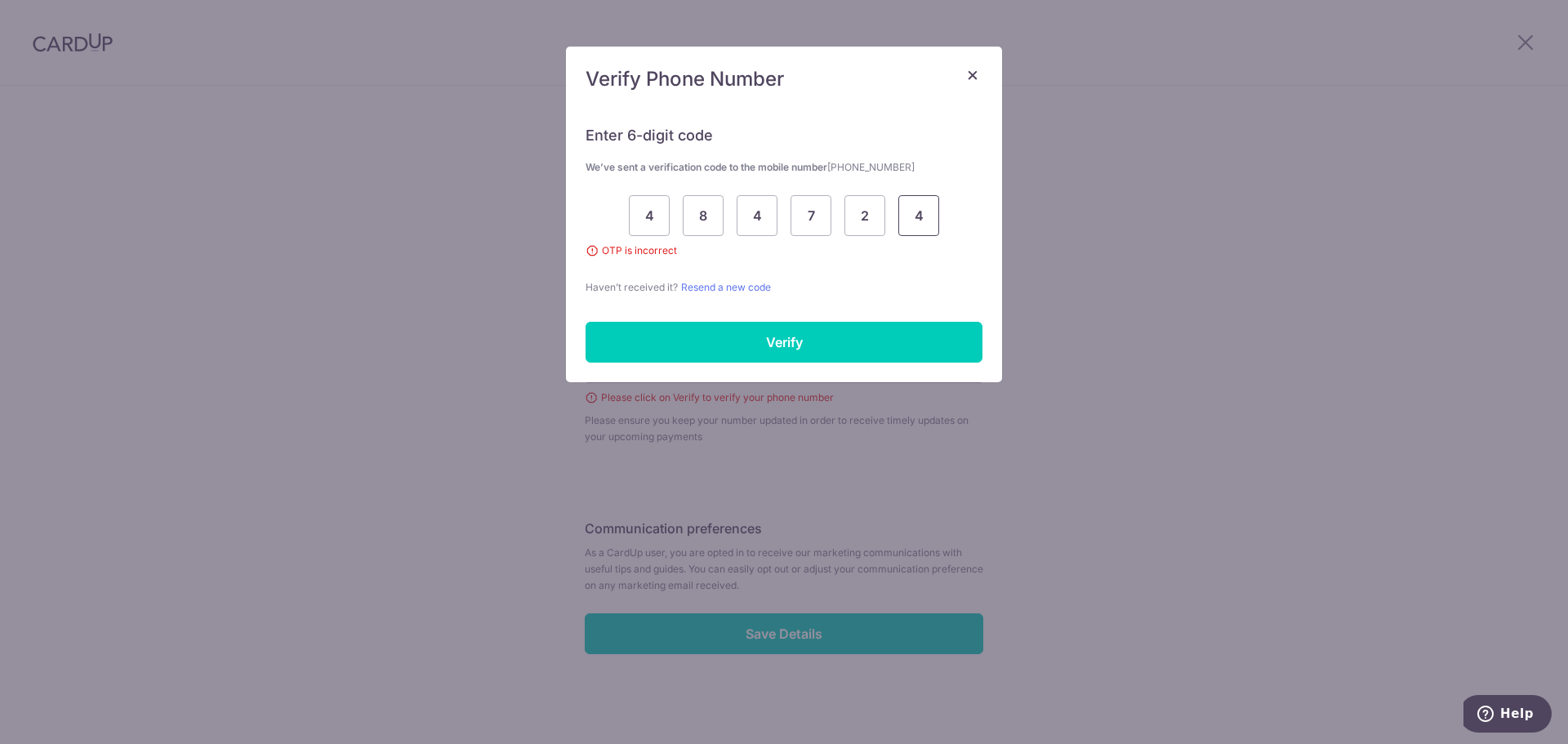
click at [939, 220] on input "4" at bounding box center [918, 215] width 40 height 40
type input "9"
type input "2"
type input "7"
type input "5"
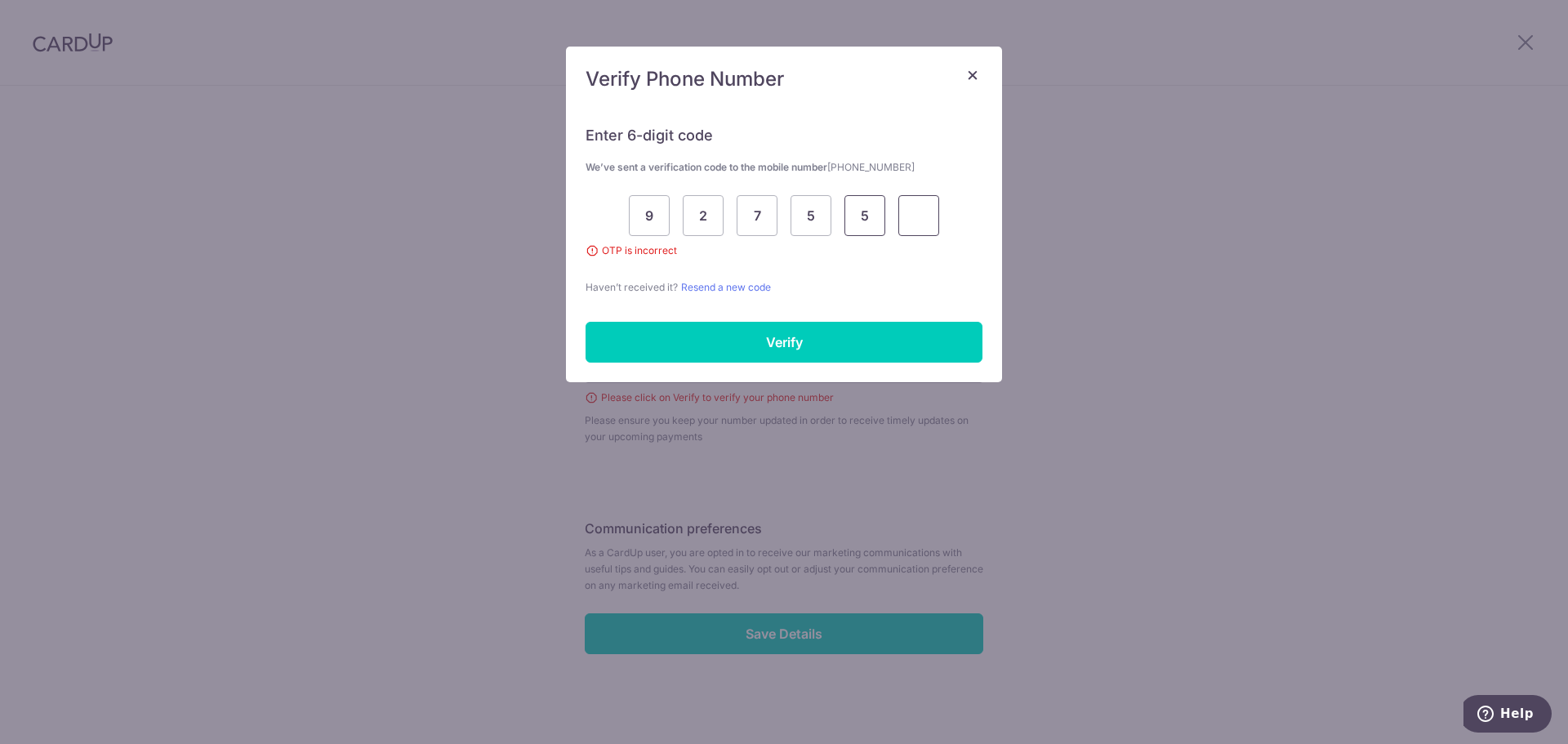
type input "5"
type input "6"
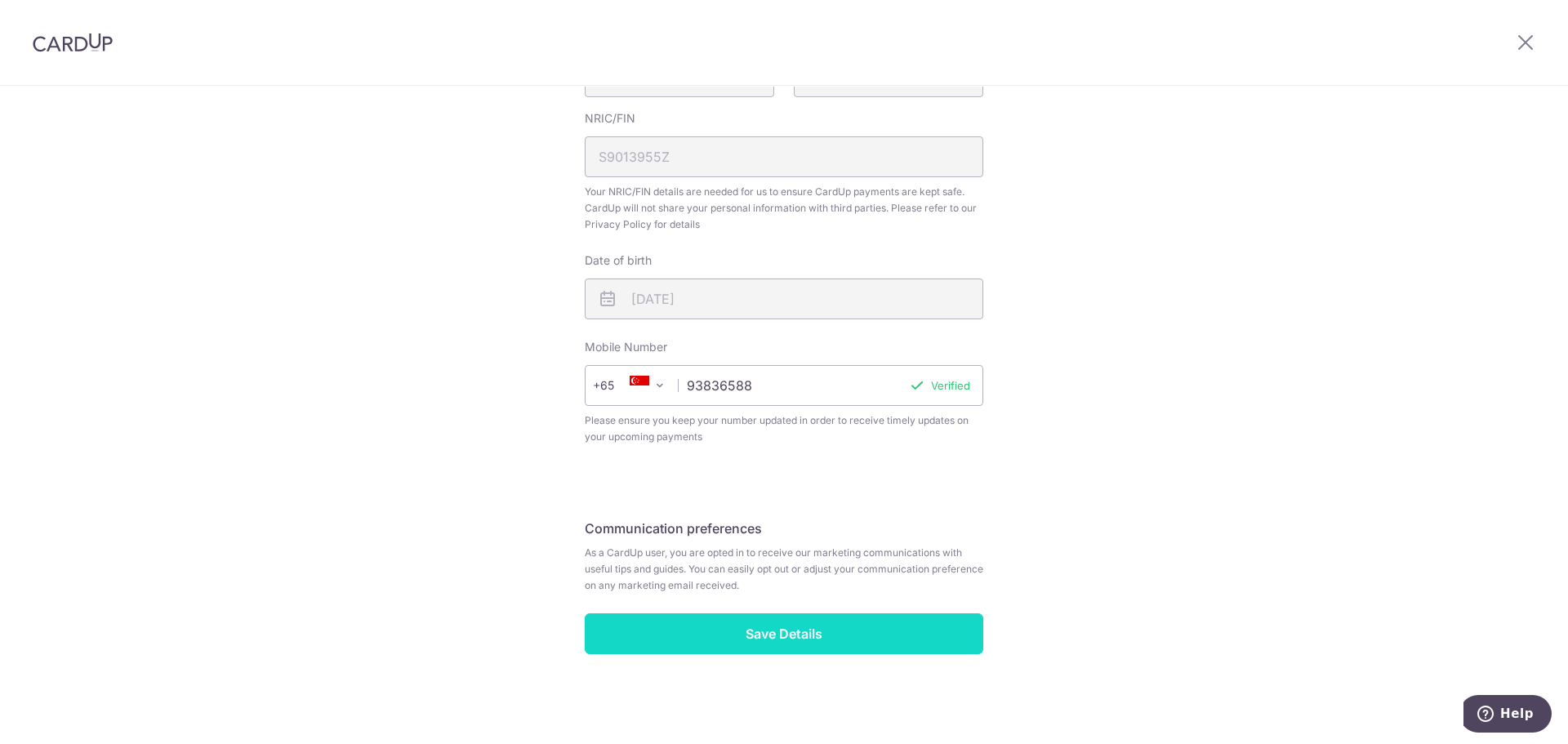
click at [808, 633] on input "Save Details" at bounding box center [783, 633] width 398 height 40
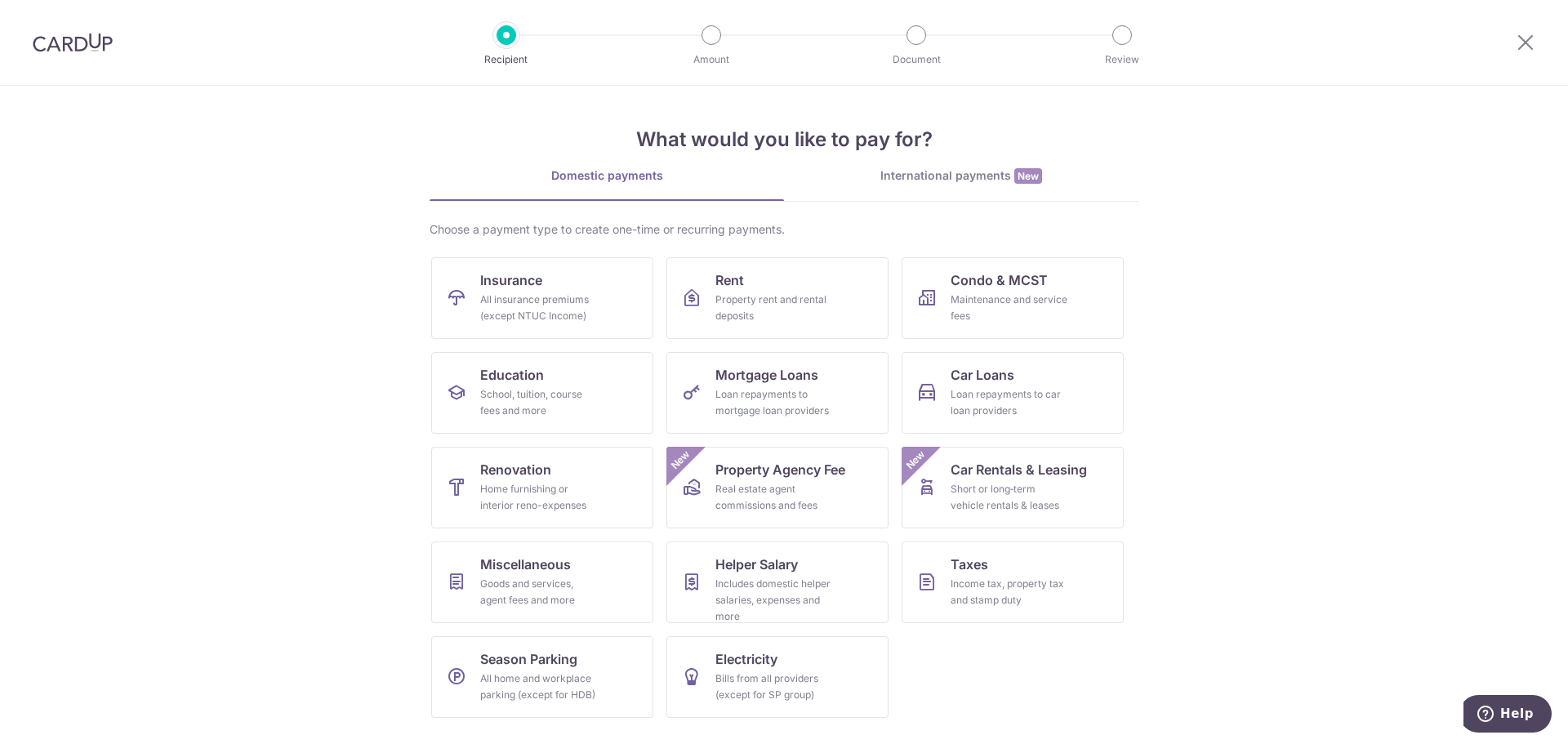
click at [1299, 284] on section "What would you like to pay for? Domestic payments International payments New Ch…" at bounding box center [784, 415] width 1568 height 658
click at [587, 495] on div "Home furnishing or interior reno-expenses" at bounding box center [539, 496] width 118 height 33
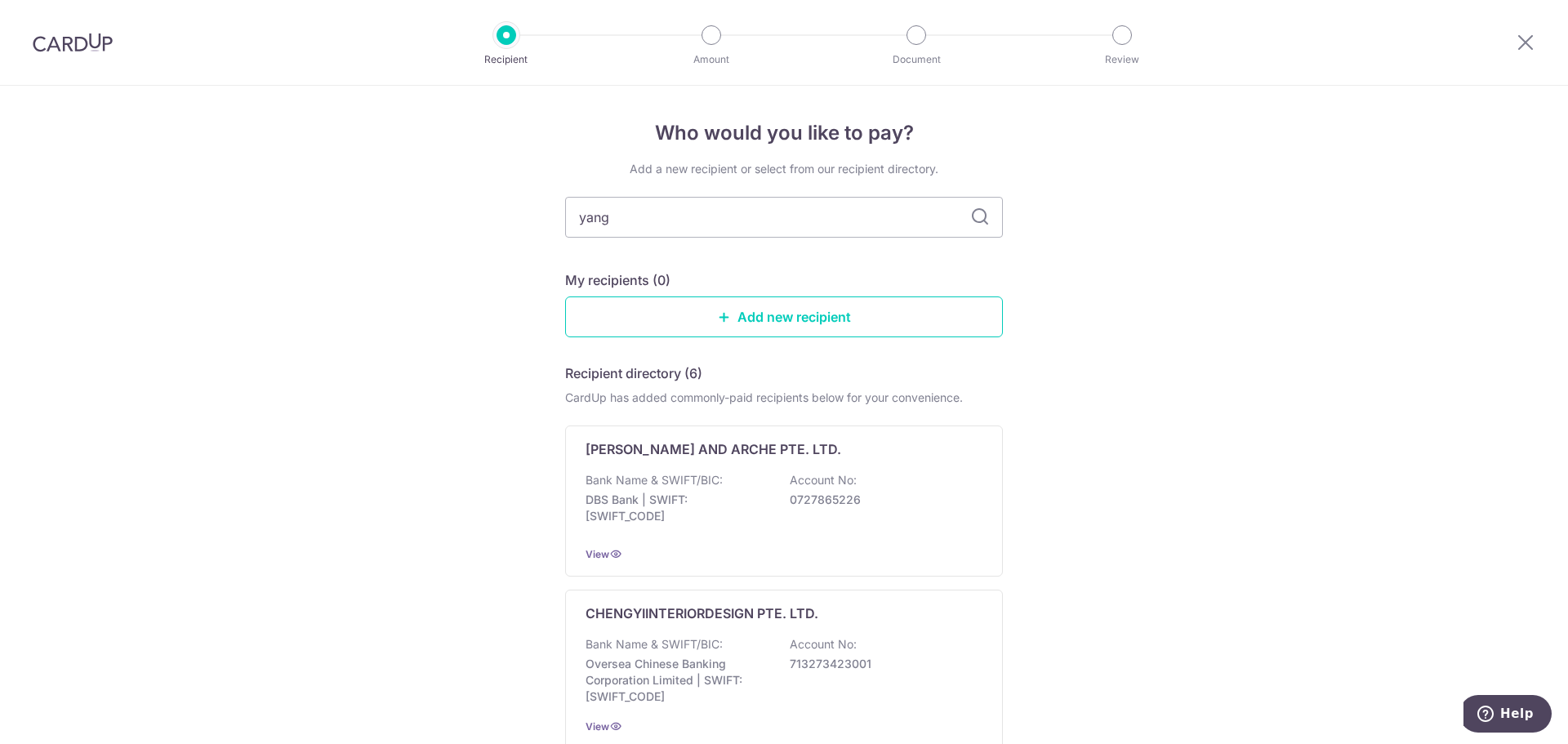
type input "yang"
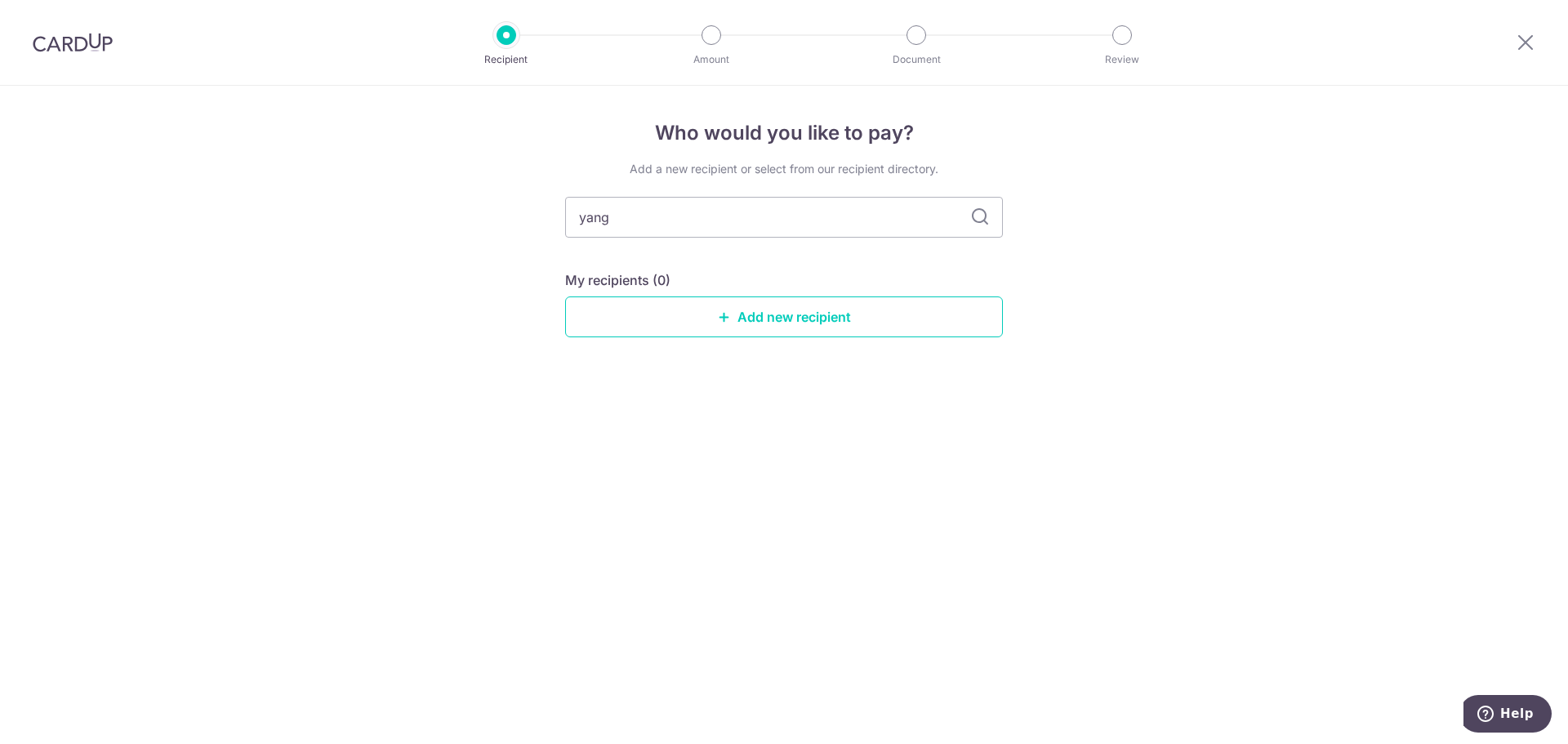
click at [897, 293] on div "My recipients (0) Add new recipient" at bounding box center [784, 304] width 438 height 67
click at [831, 328] on link "Add new recipient" at bounding box center [784, 316] width 438 height 40
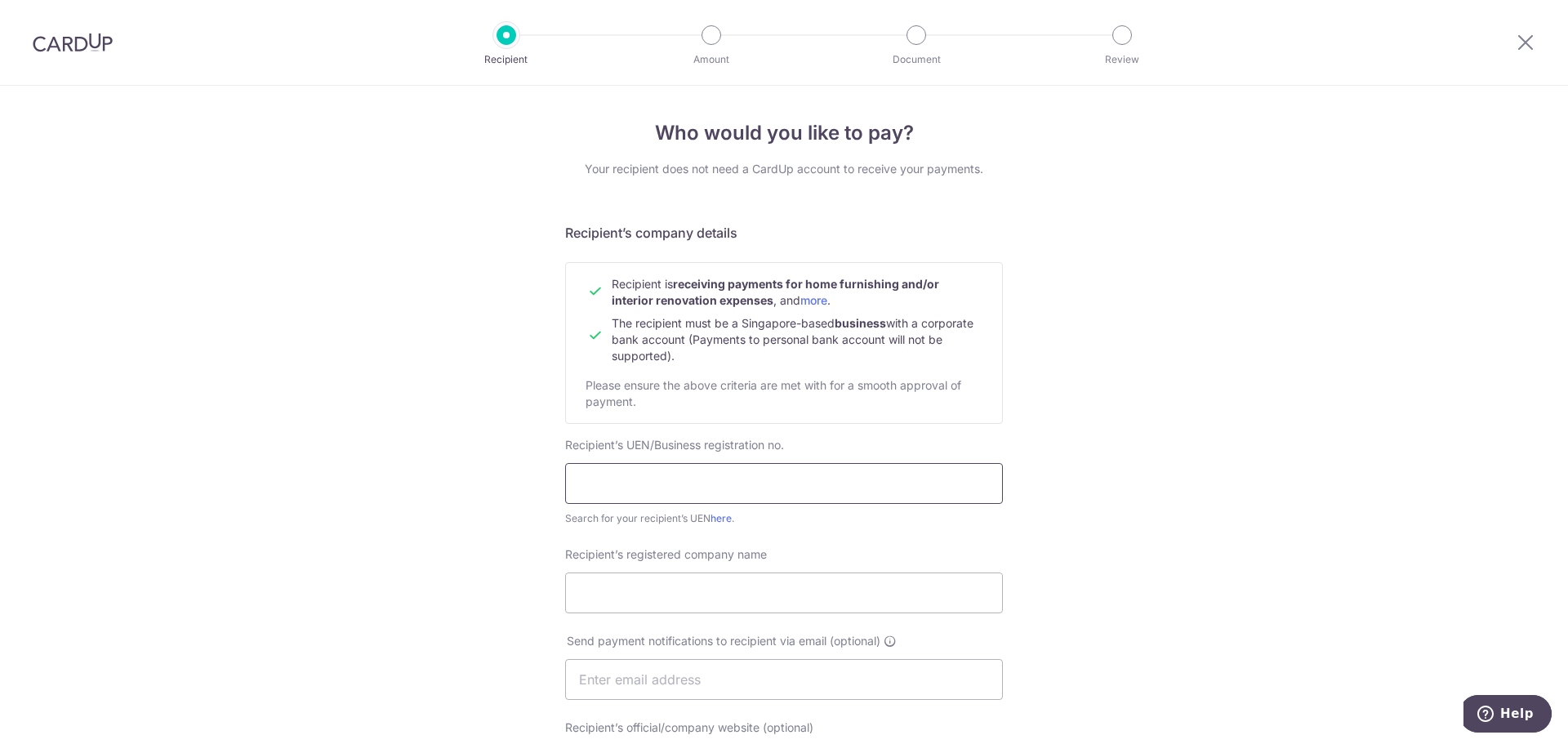
click at [779, 489] on input "text" at bounding box center [784, 483] width 438 height 40
click at [1287, 415] on div "Who would you like to pay? Your recipient does not need a CardUp account to rec…" at bounding box center [784, 700] width 1568 height 1228
click at [699, 495] on input "text" at bounding box center [784, 483] width 438 height 40
paste input "202232753C001"
type input "202232753C001"
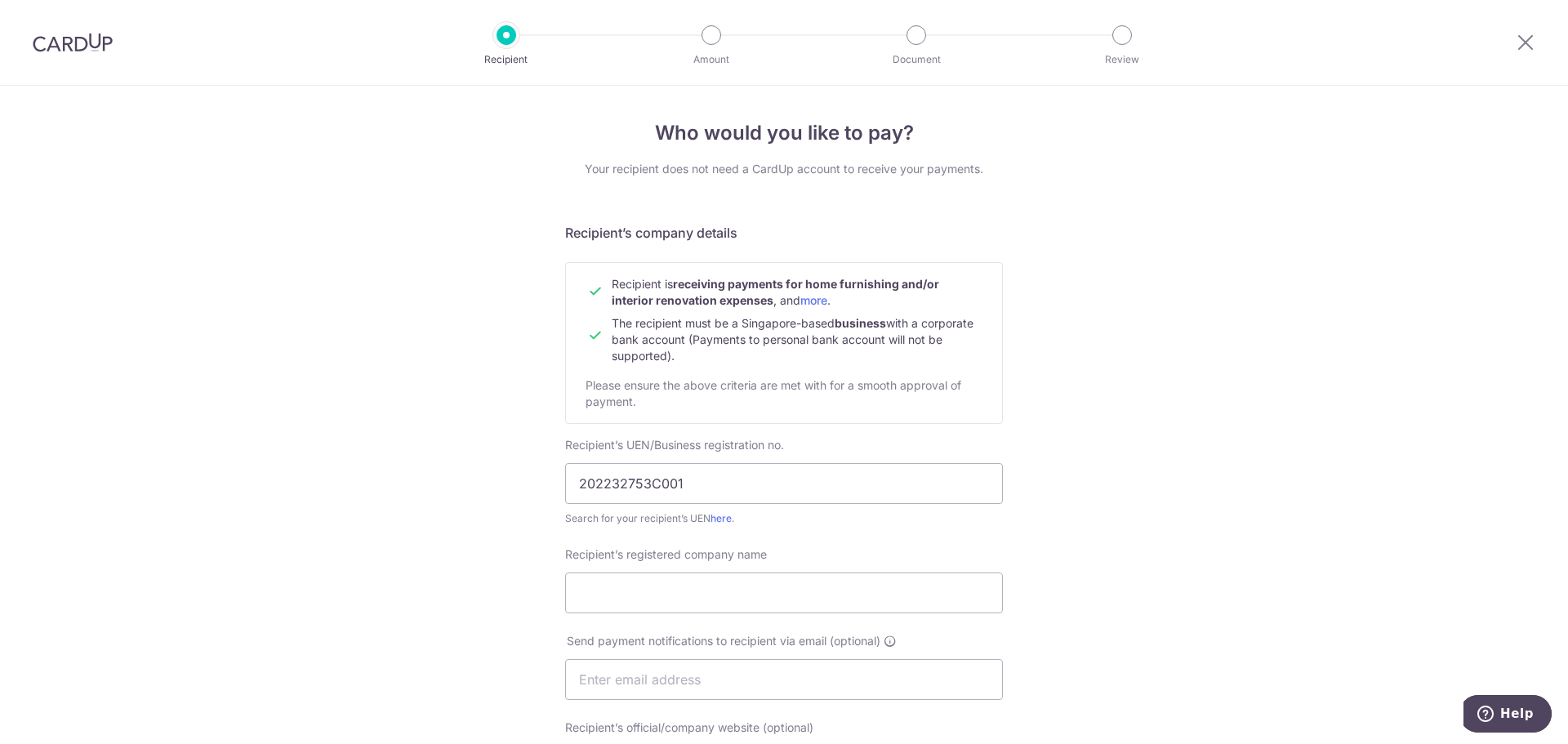
click at [1056, 525] on div "Who would you like to pay? Your recipient does not need a CardUp account to rec…" at bounding box center [784, 700] width 1568 height 1228
click at [830, 589] on input "Recipient’s registered company name" at bounding box center [784, 592] width 438 height 40
click at [1422, 398] on div "Who would you like to pay? Your recipient does not need a CardUp account to rec…" at bounding box center [784, 700] width 1568 height 1228
click at [764, 595] on input "Recipient’s registered company name" at bounding box center [784, 592] width 438 height 40
paste input "ANGS IDEAS PRIVATE LIMITED"
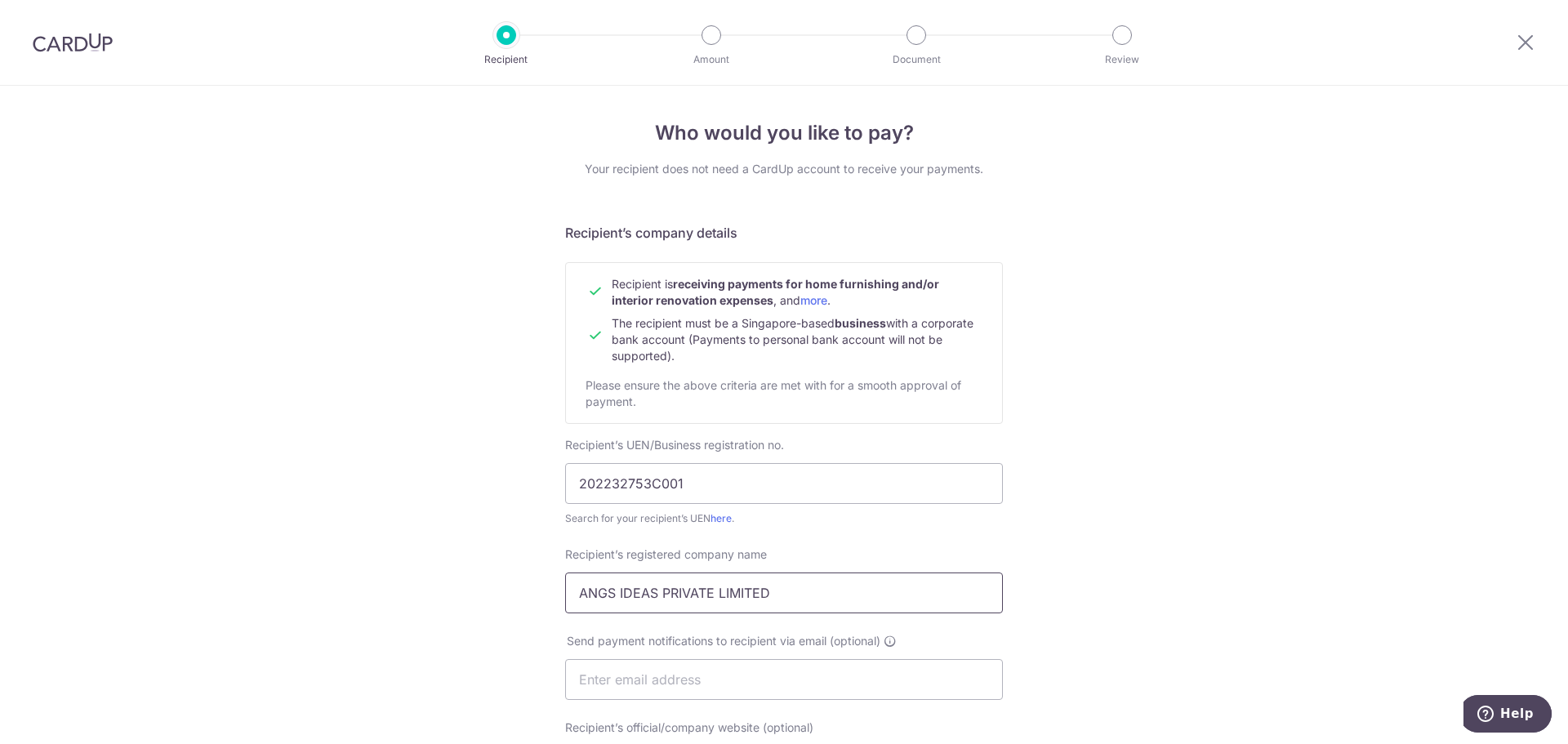
click at [575, 583] on input "ANGS IDEAS PRIVATE LIMITED" at bounding box center [784, 592] width 438 height 40
type input "YANGS IDEAS PRIVATE LIMITED"
click at [1215, 444] on div "Who would you like to pay? Your recipient does not need a CardUp account to rec…" at bounding box center [784, 700] width 1568 height 1228
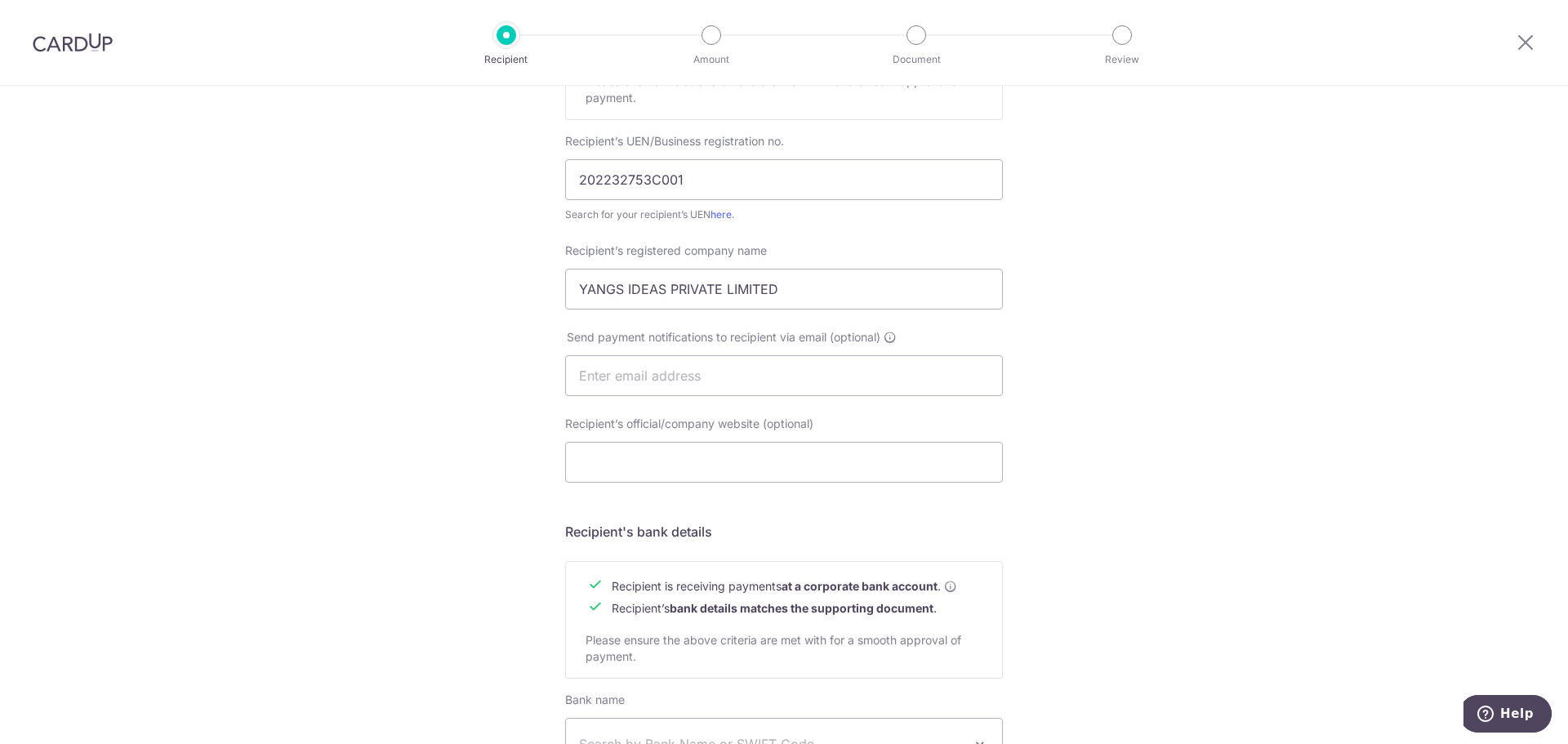
scroll to position [326, 0]
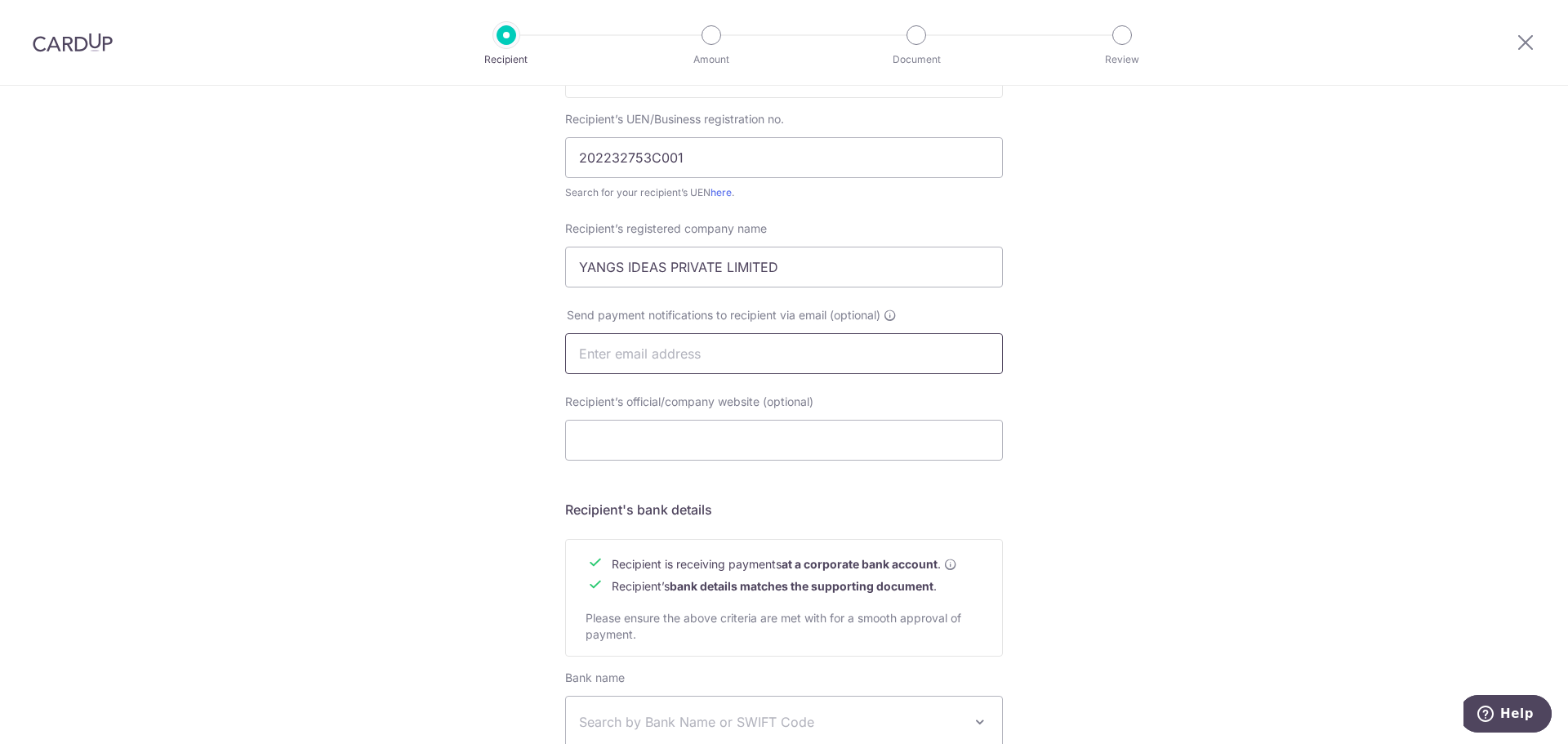
click at [784, 367] on input "text" at bounding box center [784, 353] width 438 height 40
type input "s"
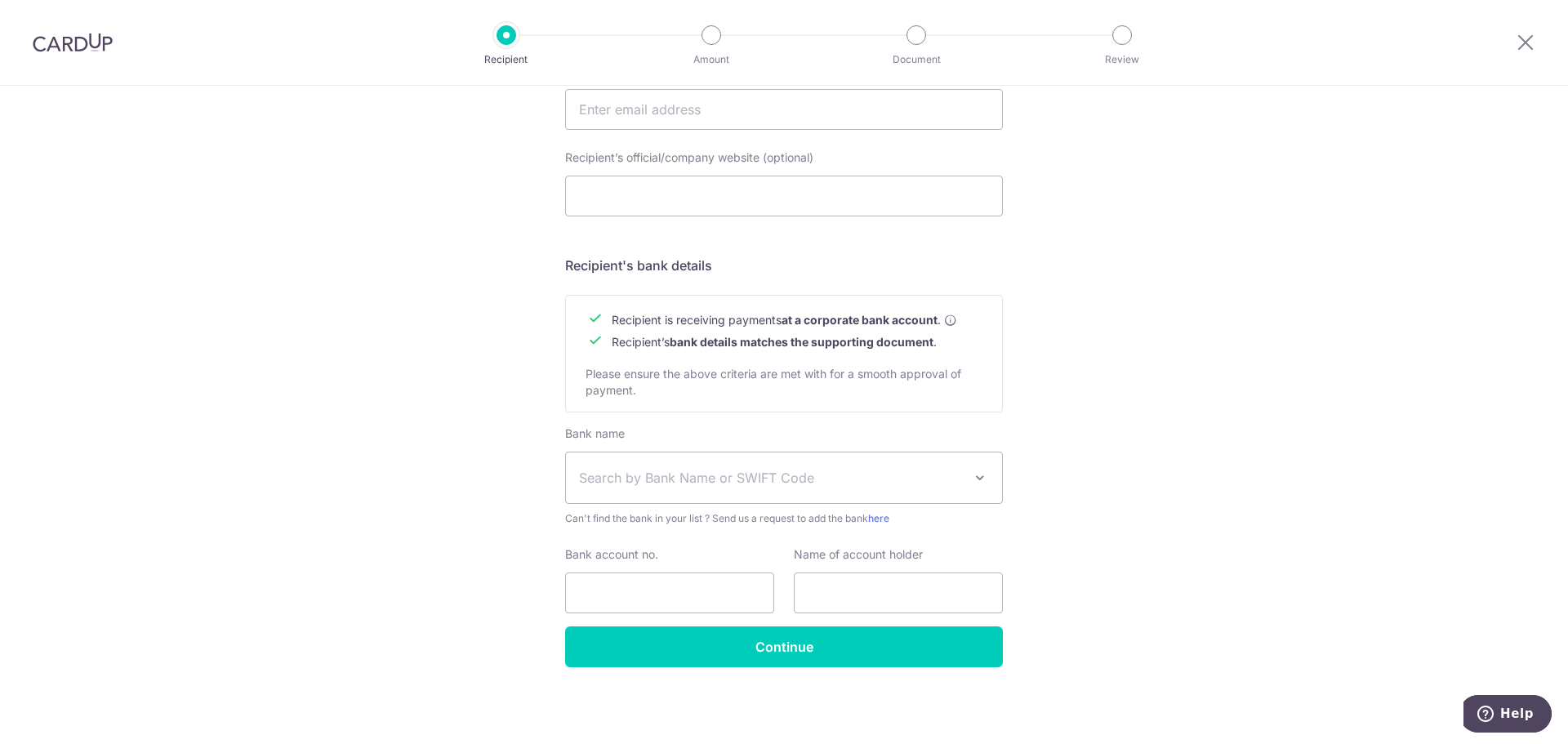
click at [837, 465] on span "Search by Bank Name or SWIFT Code" at bounding box center [784, 478] width 436 height 51
click at [836, 465] on span "Search by Bank Name or SWIFT Code" at bounding box center [784, 478] width 436 height 51
click at [1117, 388] on div "Who would you like to pay? Your recipient does not need a CardUp account to rec…" at bounding box center [784, 130] width 1568 height 1228
click at [328, 360] on div "Who would you like to pay? Your recipient does not need a CardUp account to rec…" at bounding box center [784, 130] width 1568 height 1228
click at [227, 25] on header "Recipient Amount Document Review" at bounding box center [784, 43] width 1568 height 86
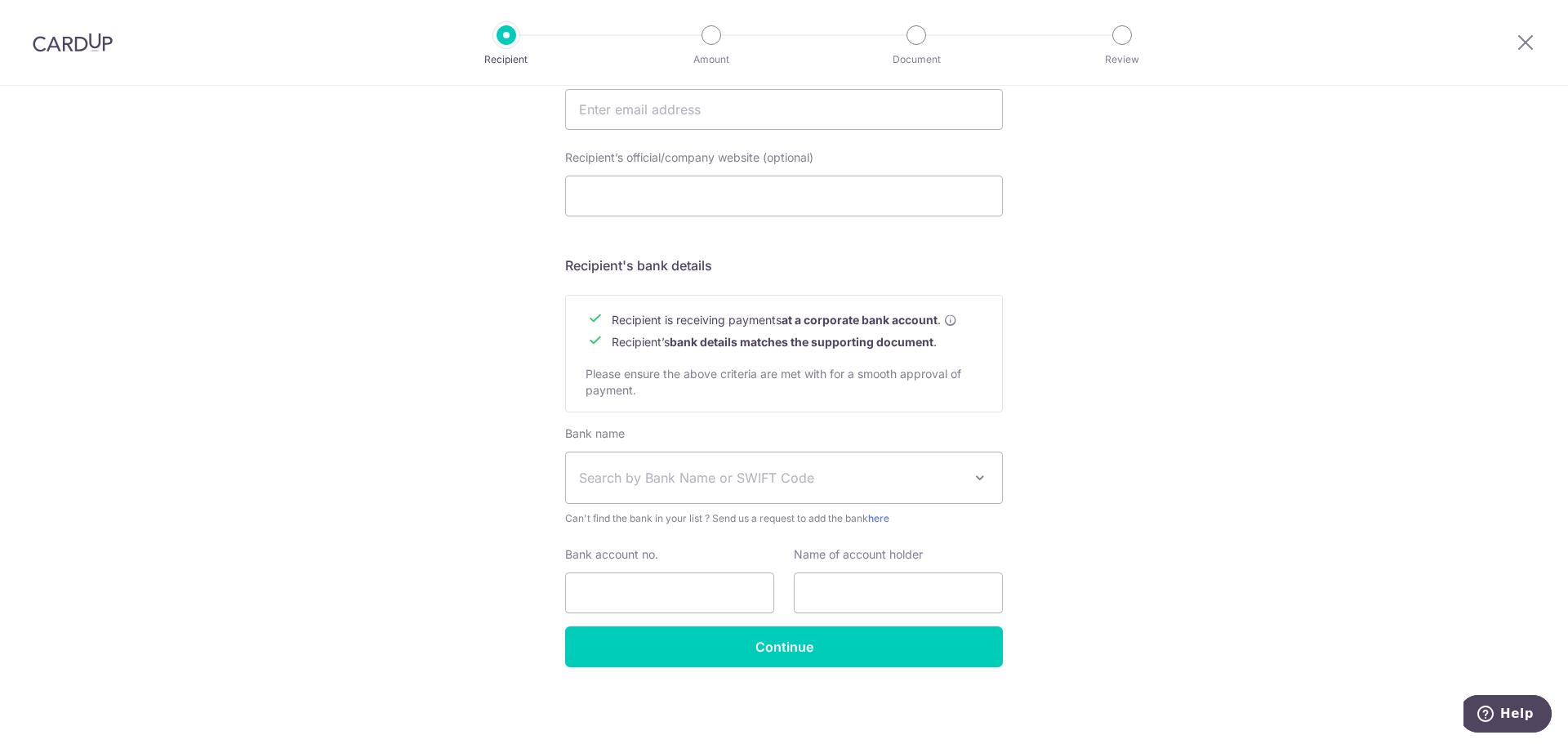
click at [1230, 573] on div "Who would you like to pay? Your recipient does not need a CardUp account to rec…" at bounding box center [784, 130] width 1568 height 1228
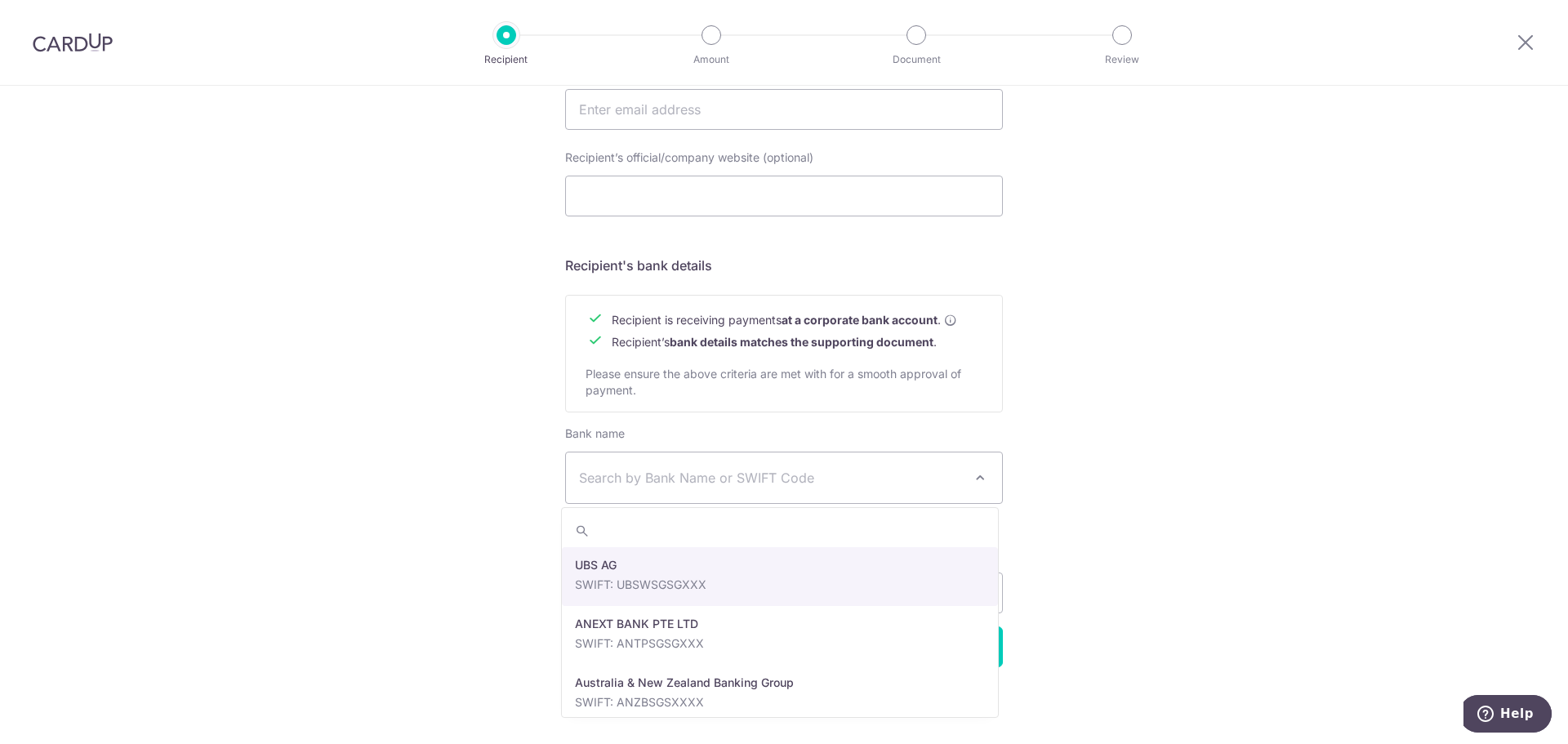
click at [945, 479] on span "Search by Bank Name or SWIFT Code" at bounding box center [771, 477] width 384 height 19
click at [1069, 456] on div "Who would you like to pay? Your recipient does not need a CardUp account to rec…" at bounding box center [784, 130] width 1568 height 1228
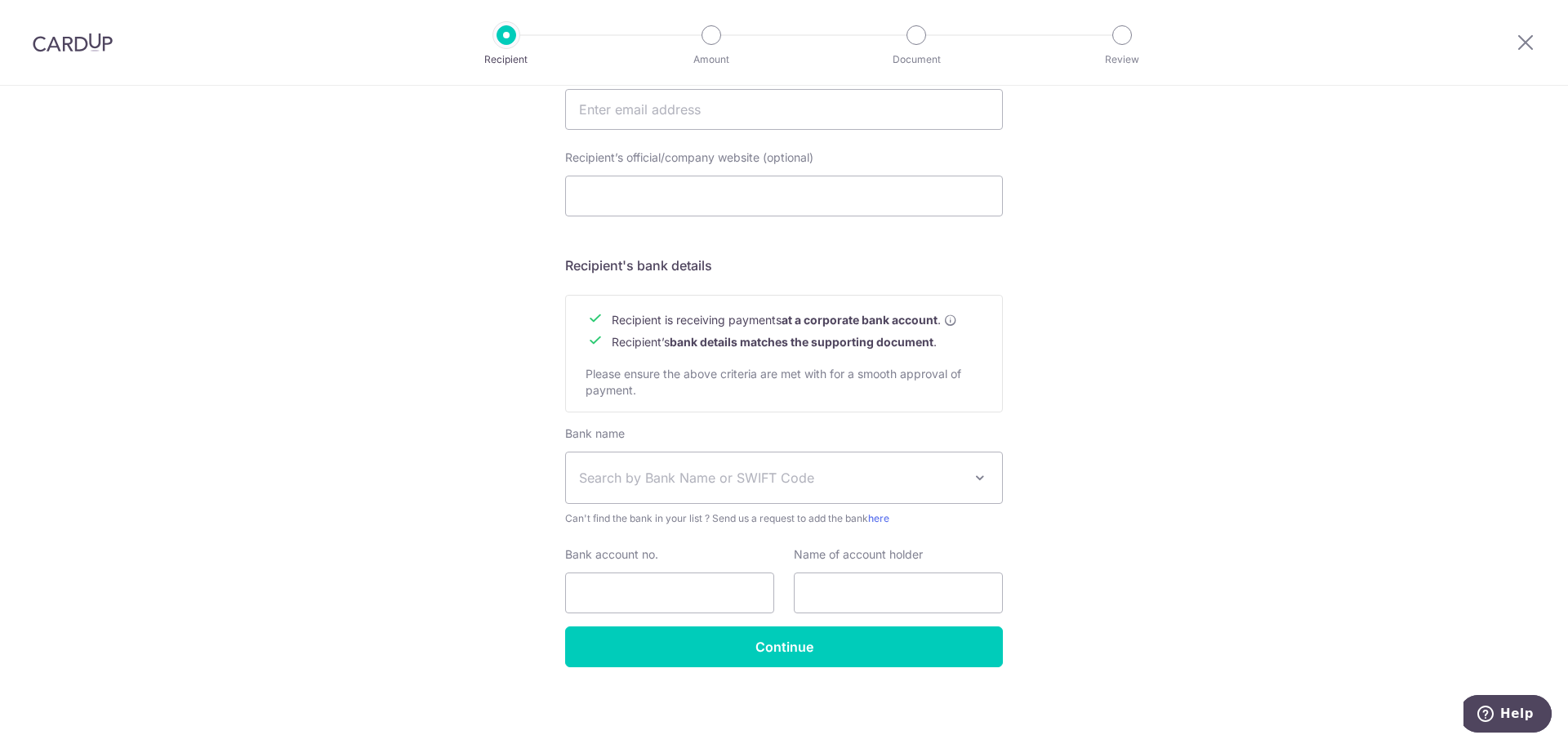
click at [1158, 560] on div "Who would you like to pay? Your recipient does not need a CardUp account to rec…" at bounding box center [784, 130] width 1568 height 1228
